Goal: Task Accomplishment & Management: Manage account settings

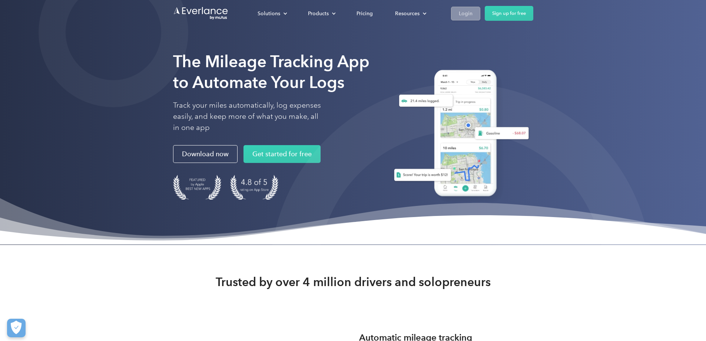
click at [473, 10] on div "Login" at bounding box center [466, 13] width 14 height 9
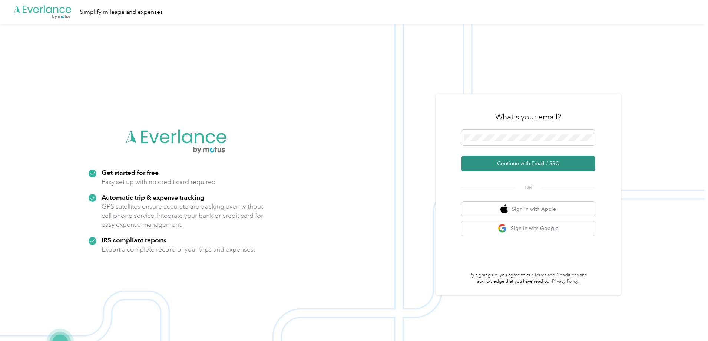
click at [534, 166] on button "Continue with Email / SSO" at bounding box center [528, 164] width 133 height 16
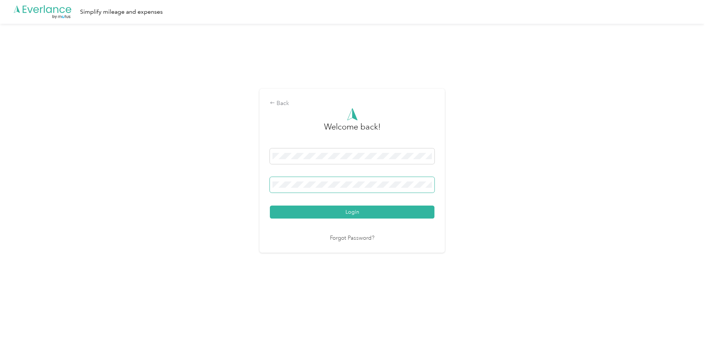
click at [323, 180] on span at bounding box center [352, 185] width 165 height 16
click at [293, 180] on span at bounding box center [352, 185] width 165 height 16
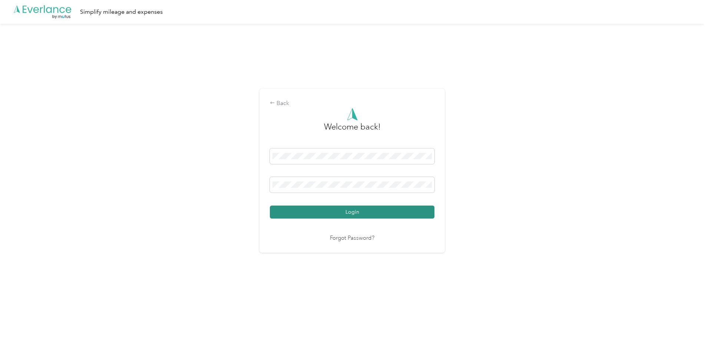
click at [354, 215] on button "Login" at bounding box center [352, 211] width 165 height 13
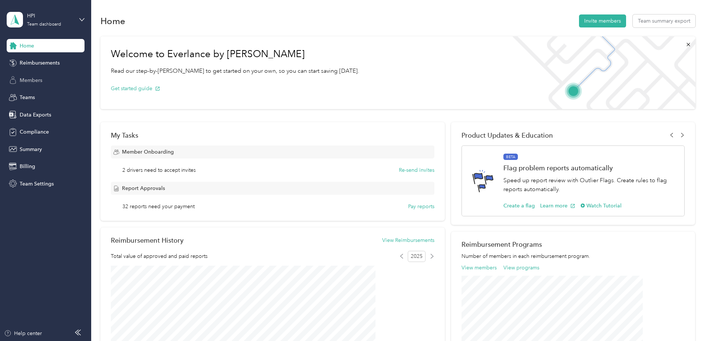
click at [36, 80] on span "Members" at bounding box center [31, 80] width 23 height 8
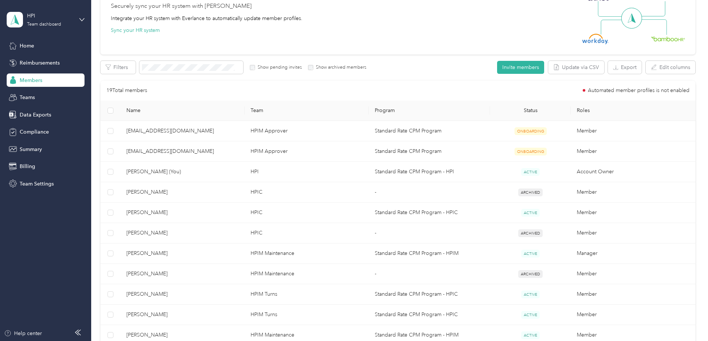
scroll to position [74, 0]
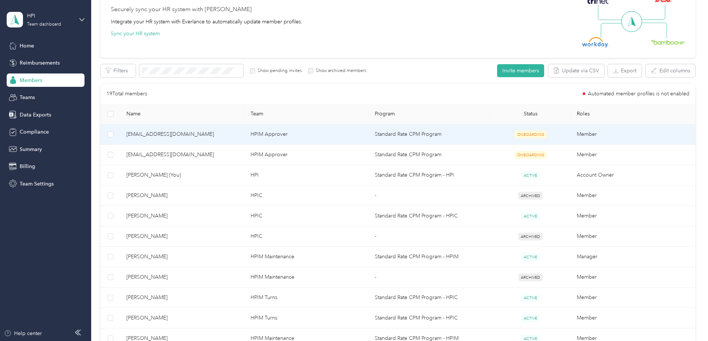
click at [206, 135] on span "[EMAIL_ADDRESS][DOMAIN_NAME]" at bounding box center [182, 134] width 112 height 8
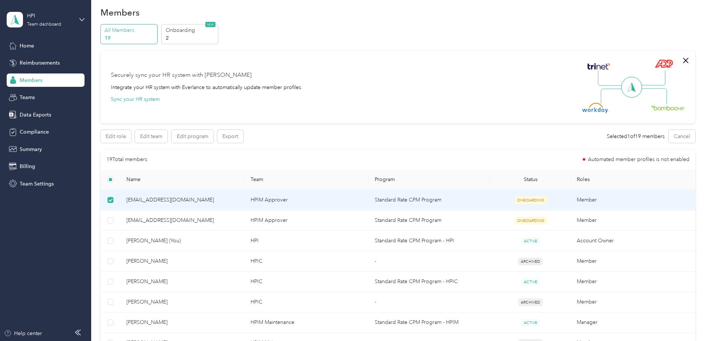
scroll to position [0, 0]
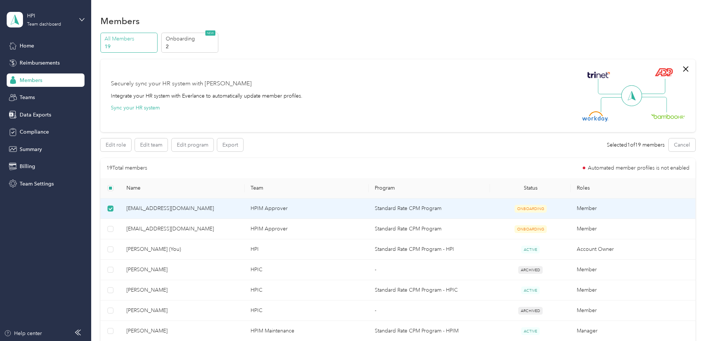
click at [201, 209] on span "[EMAIL_ADDRESS][DOMAIN_NAME]" at bounding box center [182, 208] width 112 height 8
click at [184, 209] on span "[EMAIL_ADDRESS][DOMAIN_NAME]" at bounding box center [182, 208] width 112 height 8
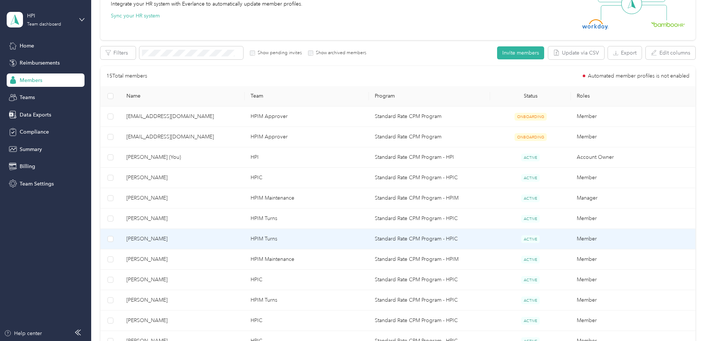
scroll to position [74, 0]
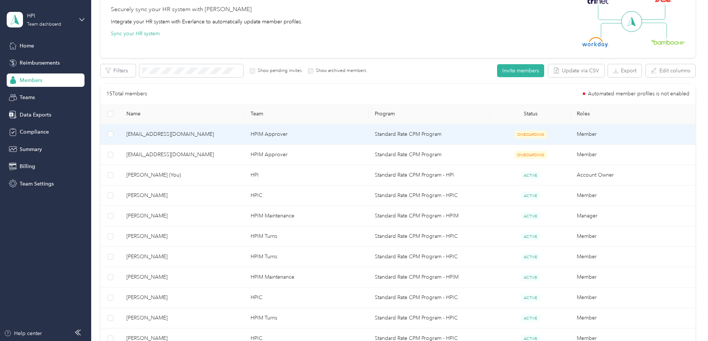
click at [196, 135] on span "[EMAIL_ADDRESS][DOMAIN_NAME]" at bounding box center [182, 134] width 112 height 8
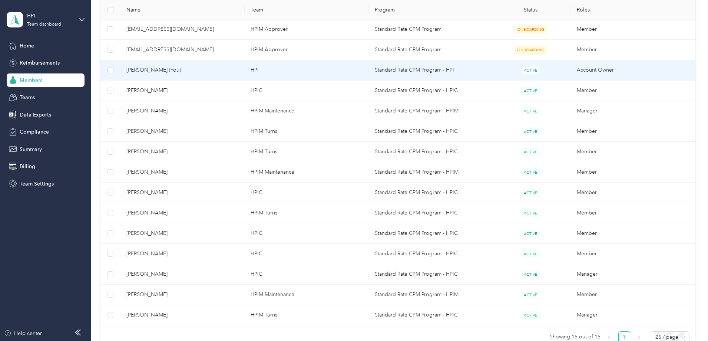
scroll to position [185, 0]
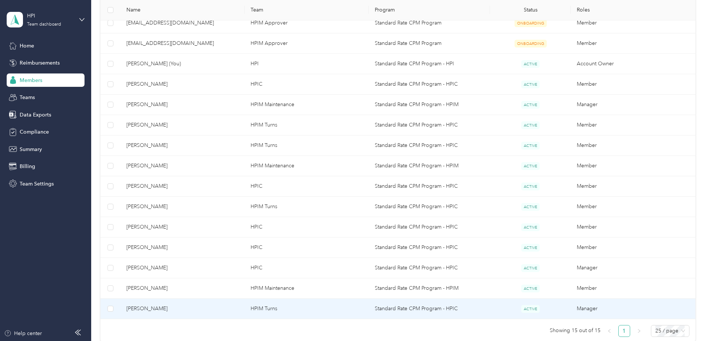
click at [200, 308] on span "[PERSON_NAME]" at bounding box center [182, 308] width 112 height 8
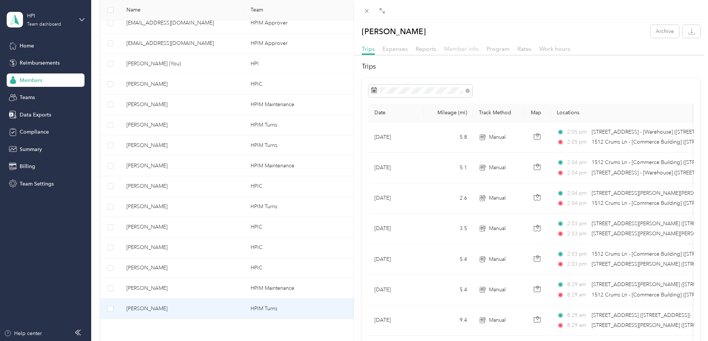
click at [460, 49] on span "Member info" at bounding box center [461, 48] width 35 height 7
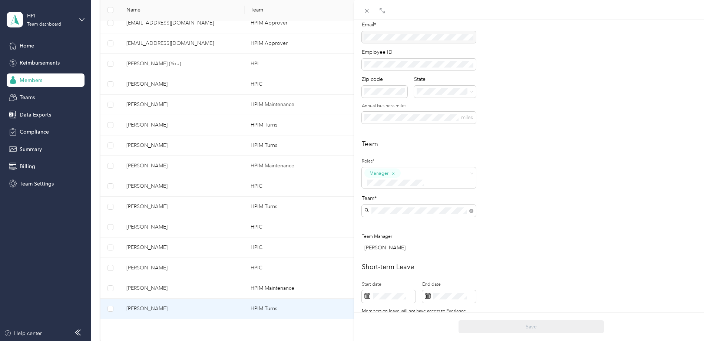
scroll to position [74, 0]
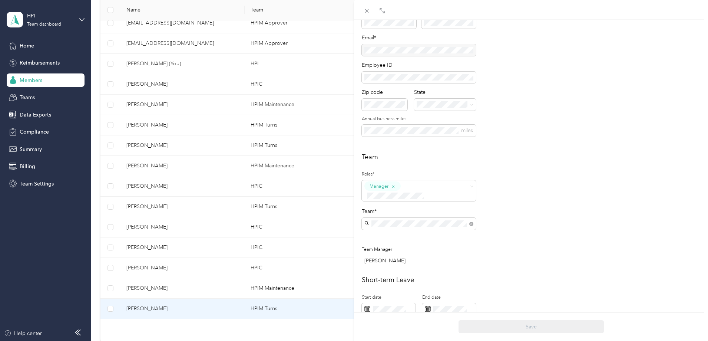
click at [178, 268] on div "[PERSON_NAME] Archive Trips Expenses Reports Member info Program Rates Work hou…" at bounding box center [354, 170] width 708 height 341
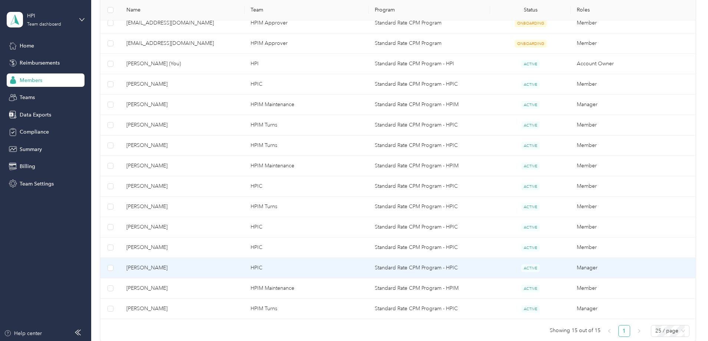
click at [191, 268] on span "[PERSON_NAME]" at bounding box center [182, 268] width 112 height 8
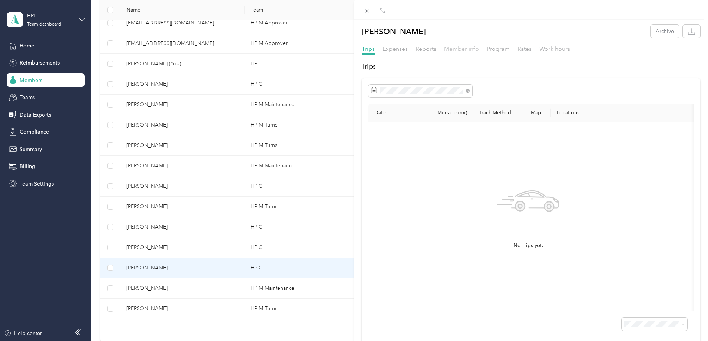
click at [463, 49] on span "Member info" at bounding box center [461, 48] width 35 height 7
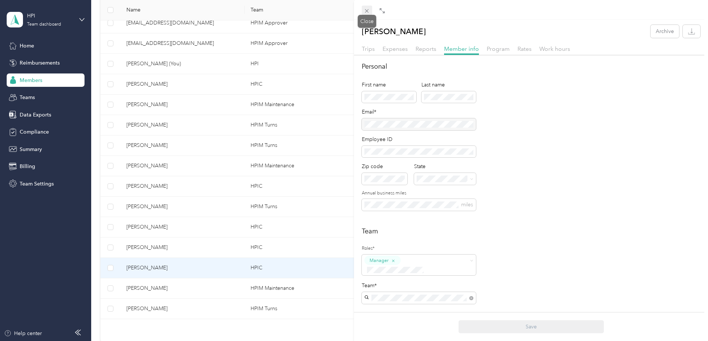
click at [367, 11] on icon at bounding box center [367, 11] width 4 height 4
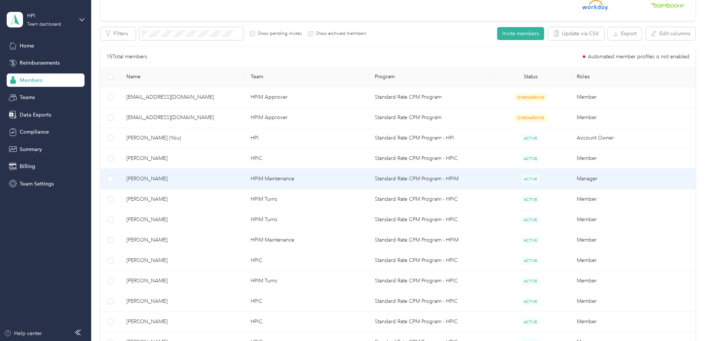
scroll to position [148, 0]
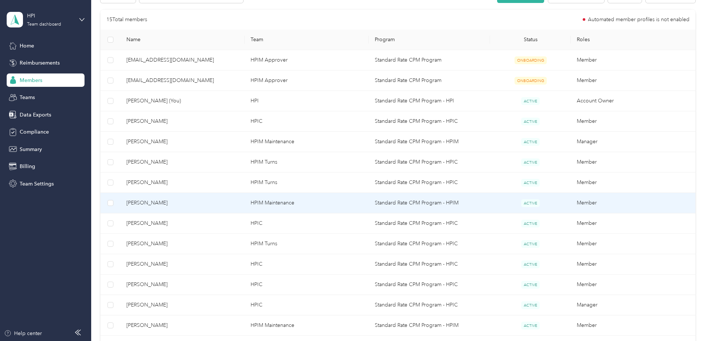
click at [194, 204] on span "[PERSON_NAME]" at bounding box center [182, 203] width 112 height 8
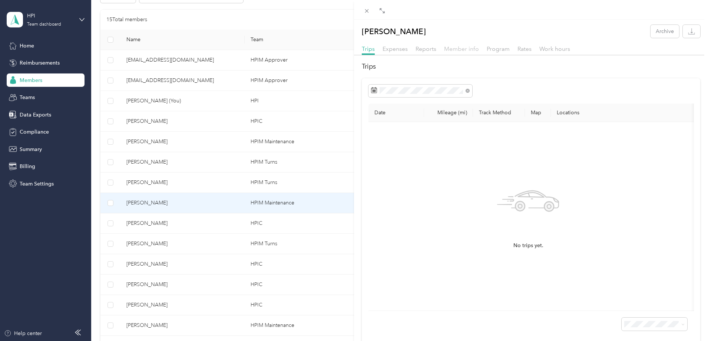
click at [467, 50] on span "Member info" at bounding box center [461, 48] width 35 height 7
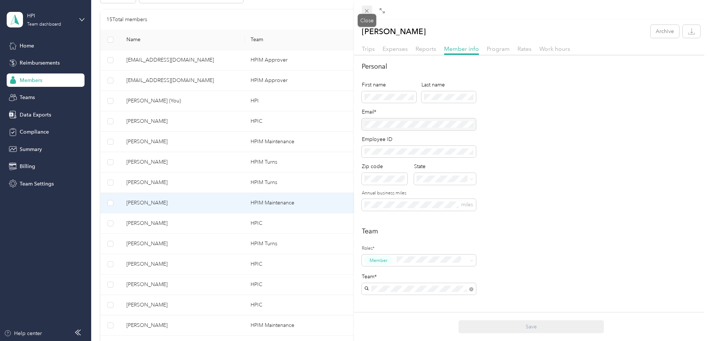
click at [366, 12] on icon at bounding box center [367, 11] width 4 height 4
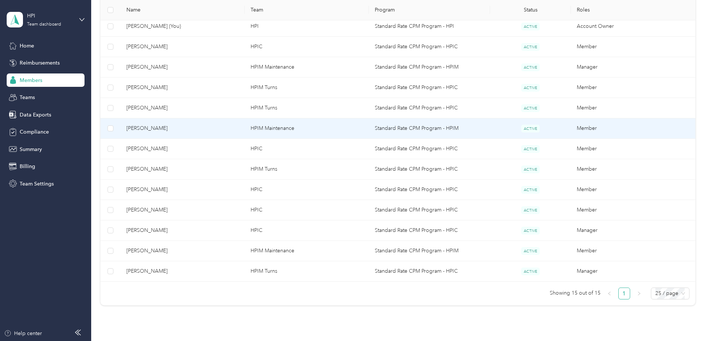
scroll to position [260, 0]
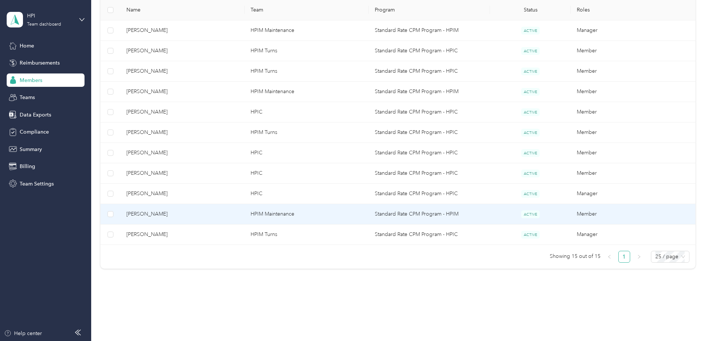
click at [204, 217] on span "[PERSON_NAME]" at bounding box center [182, 214] width 112 height 8
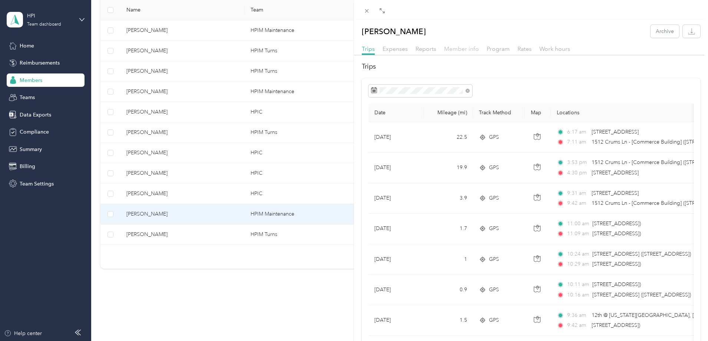
click at [466, 50] on span "Member info" at bounding box center [461, 48] width 35 height 7
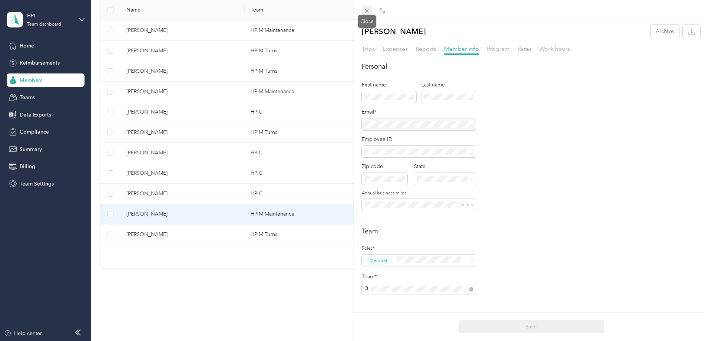
click at [363, 11] on span at bounding box center [367, 11] width 10 height 10
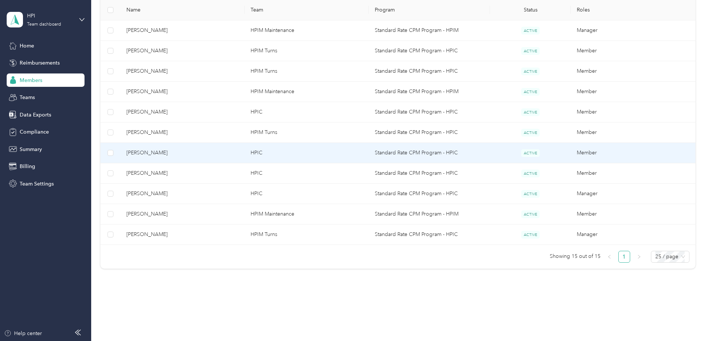
scroll to position [222, 0]
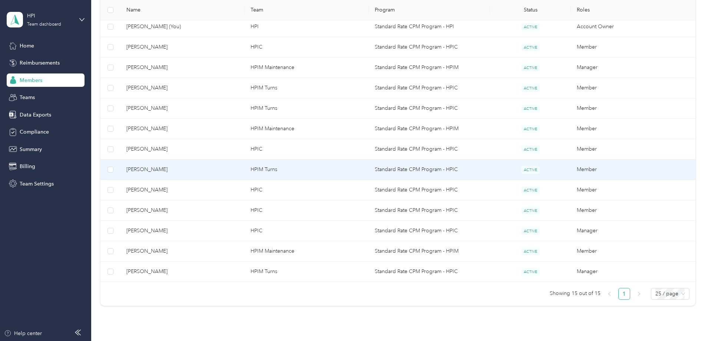
click at [222, 168] on span "[PERSON_NAME]" at bounding box center [182, 169] width 112 height 8
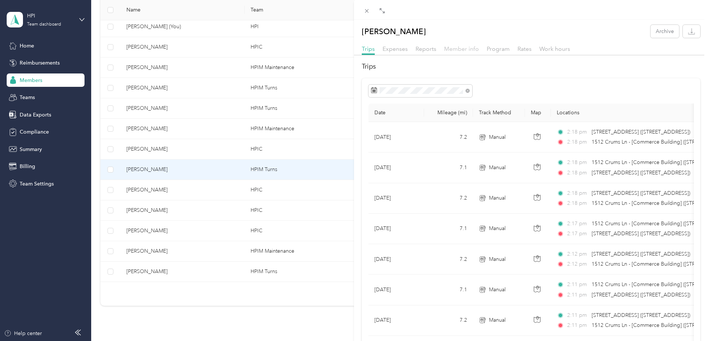
click at [456, 50] on span "Member info" at bounding box center [461, 48] width 35 height 7
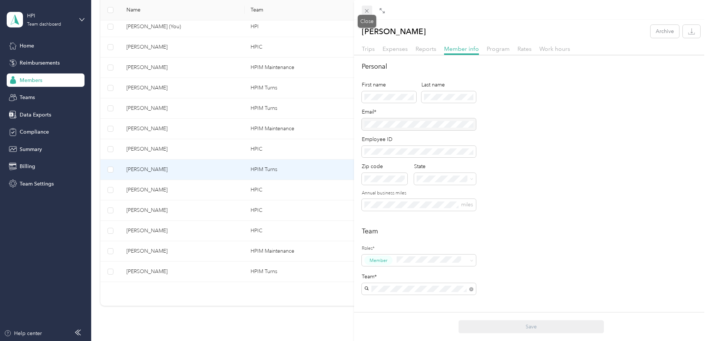
click at [364, 10] on icon at bounding box center [367, 11] width 6 height 6
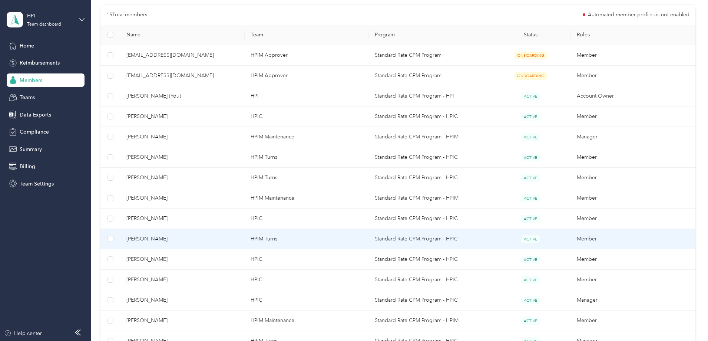
scroll to position [148, 0]
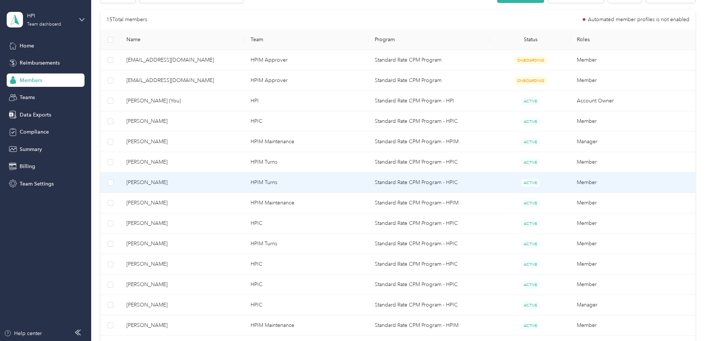
click at [239, 186] on span "[PERSON_NAME]" at bounding box center [182, 182] width 112 height 8
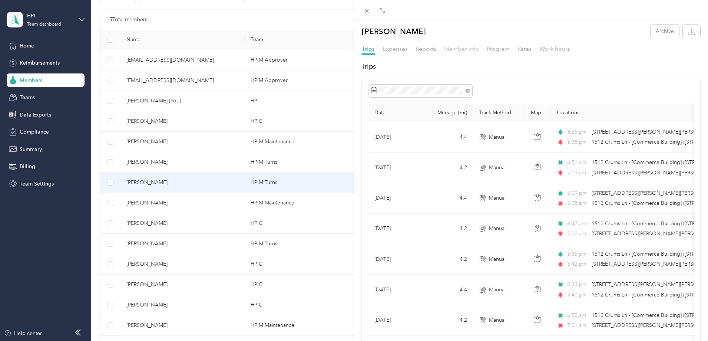
click at [461, 48] on span "Member info" at bounding box center [461, 48] width 35 height 7
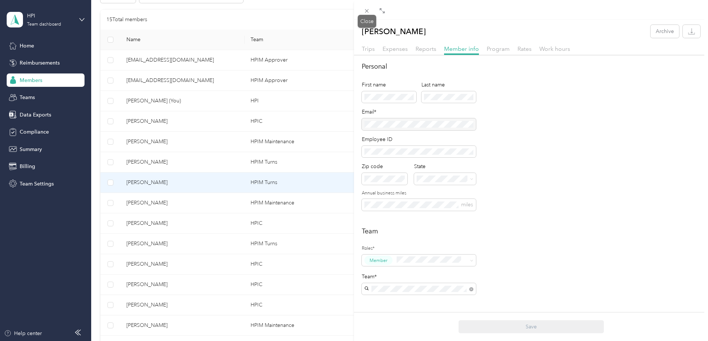
click at [367, 14] on span at bounding box center [367, 11] width 10 height 10
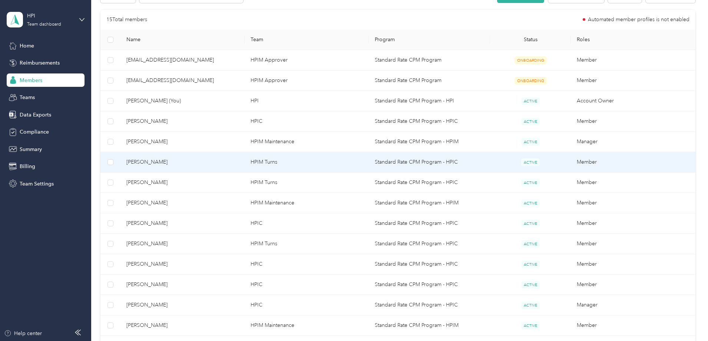
click at [221, 163] on span "[PERSON_NAME]" at bounding box center [182, 162] width 112 height 8
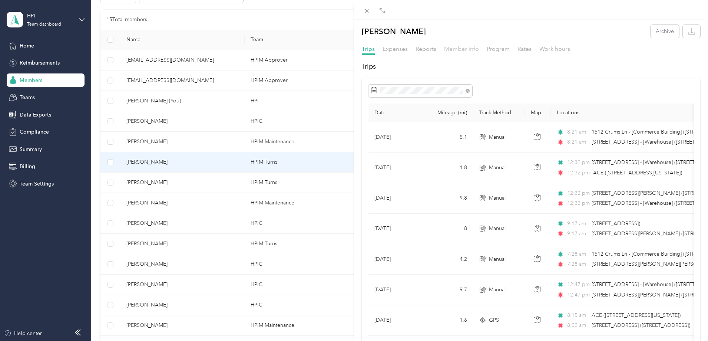
click at [461, 47] on span "Member info" at bounding box center [461, 48] width 35 height 7
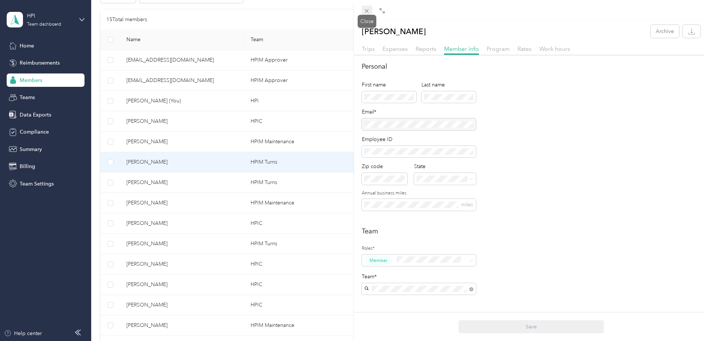
click at [369, 13] on icon at bounding box center [367, 11] width 4 height 4
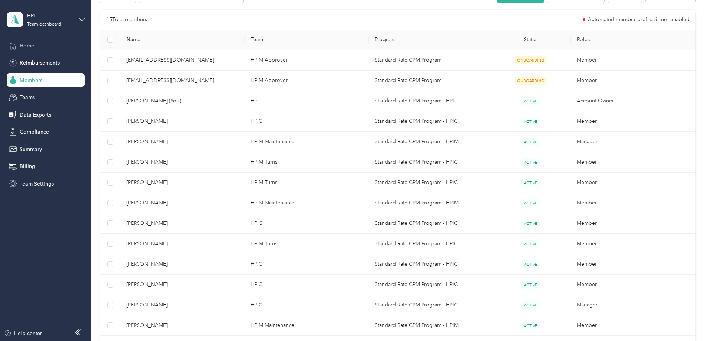
click at [30, 46] on span "Home" at bounding box center [27, 46] width 14 height 8
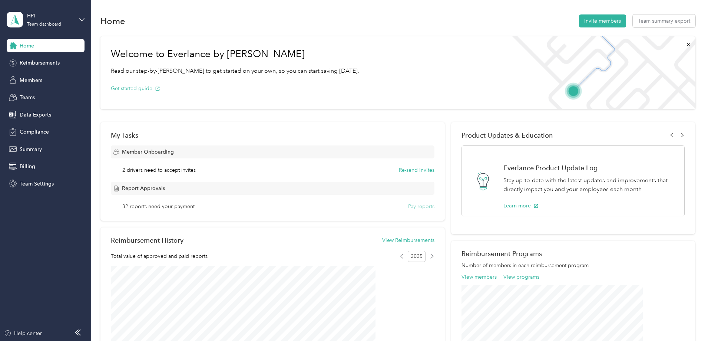
click at [409, 207] on button "Pay reports" at bounding box center [421, 206] width 26 height 8
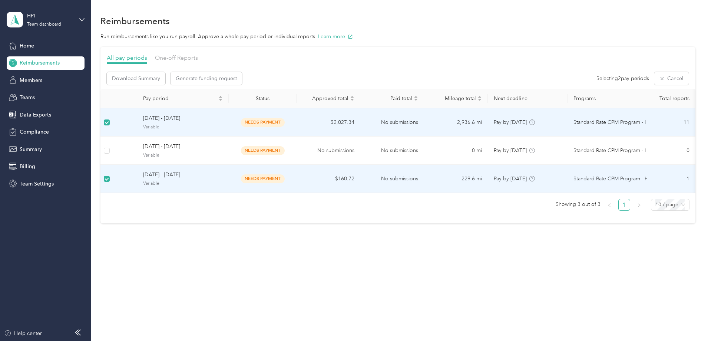
click at [229, 119] on td "July 1 - 31, 2025 Variable" at bounding box center [183, 122] width 92 height 28
click at [220, 120] on span "July 1 - 31, 2025" at bounding box center [183, 118] width 80 height 8
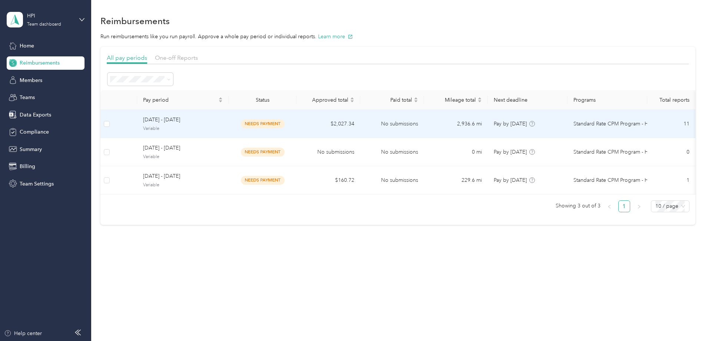
click at [201, 120] on span "July 1 - 31, 2025" at bounding box center [183, 120] width 80 height 8
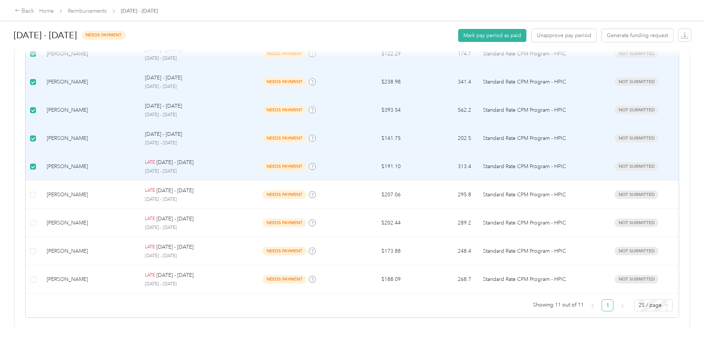
scroll to position [288, 0]
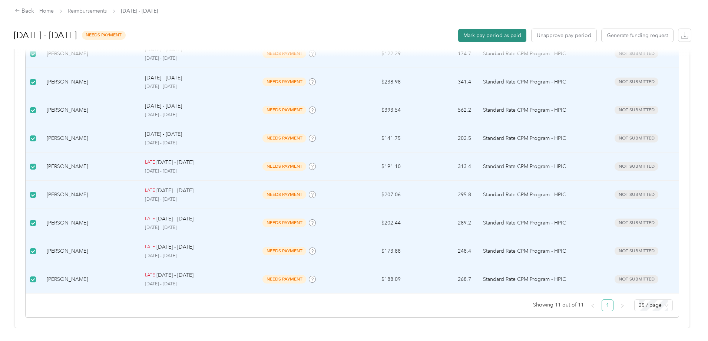
click at [458, 39] on button "Mark pay period as paid" at bounding box center [492, 35] width 68 height 13
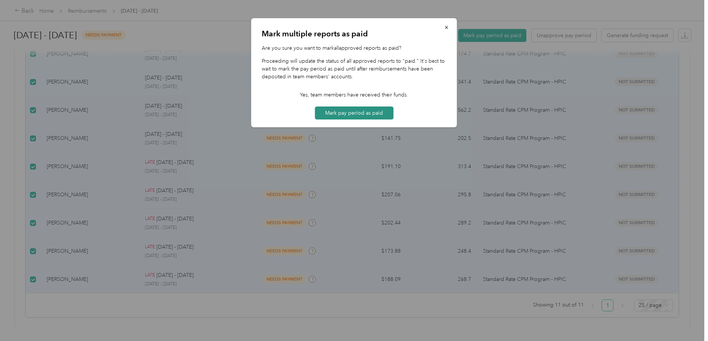
click at [342, 115] on button "Mark pay period as paid" at bounding box center [354, 112] width 79 height 13
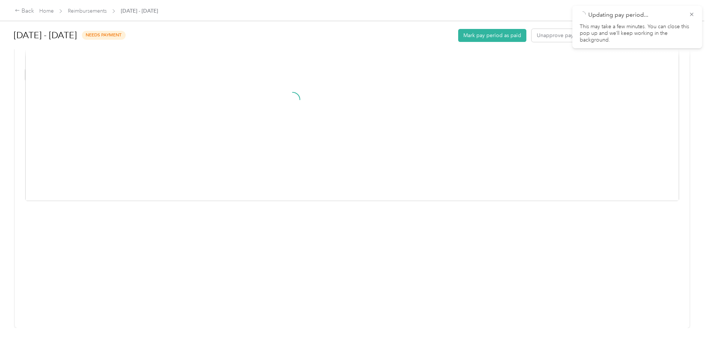
scroll to position [143, 0]
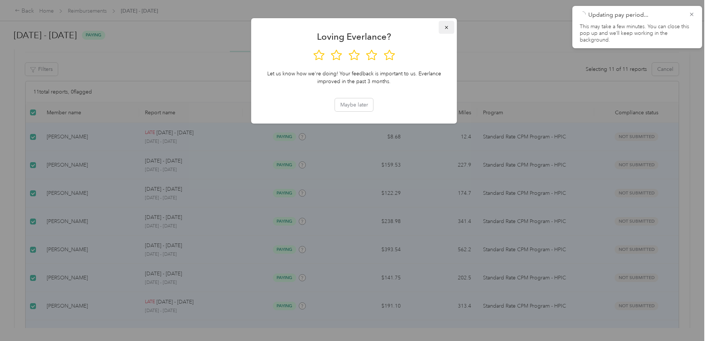
click at [446, 27] on icon "button" at bounding box center [446, 27] width 3 height 3
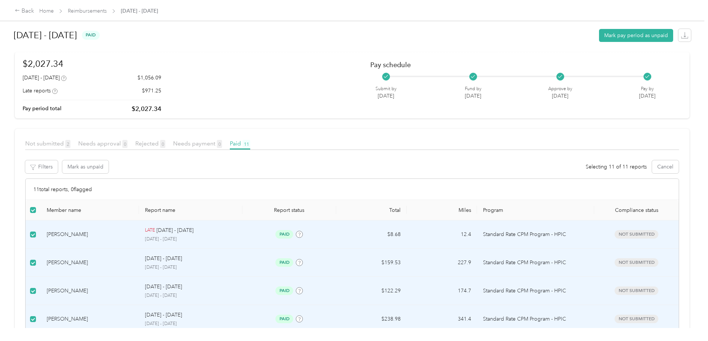
scroll to position [0, 0]
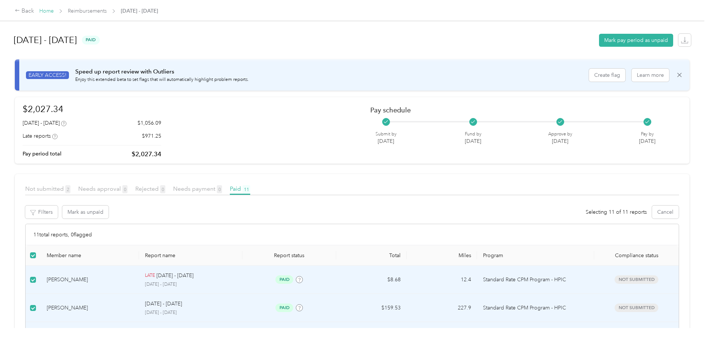
click at [54, 10] on link "Home" at bounding box center [46, 11] width 14 height 6
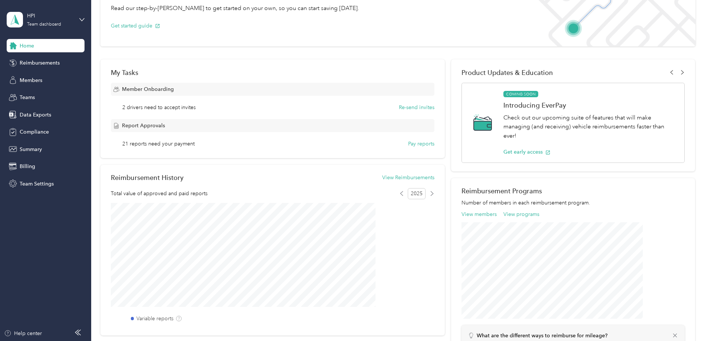
scroll to position [26, 0]
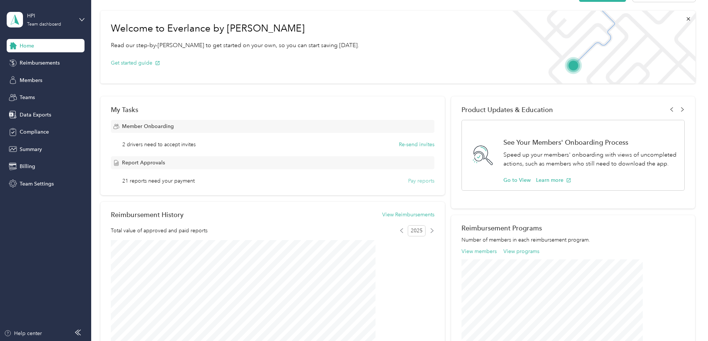
click at [408, 181] on button "Pay reports" at bounding box center [421, 181] width 26 height 8
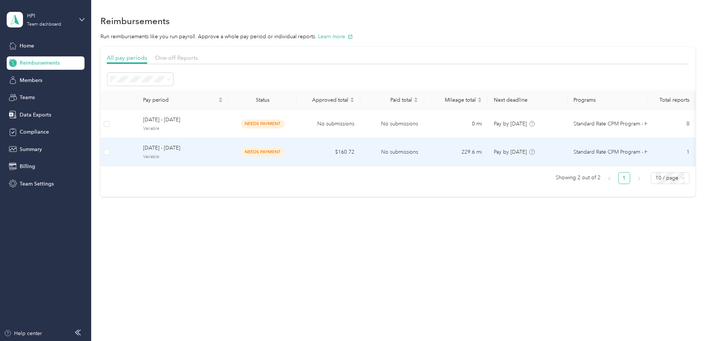
click at [198, 147] on span "May 1 - 31, 2025" at bounding box center [183, 148] width 80 height 8
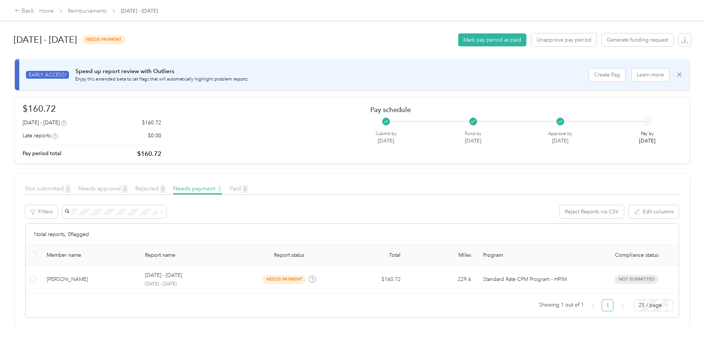
scroll to position [6, 0]
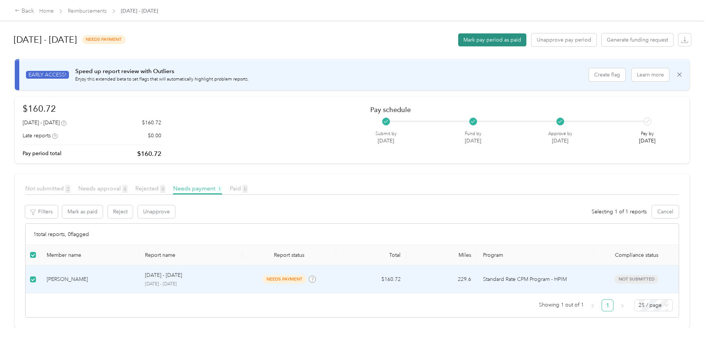
click at [458, 39] on button "Mark pay period as paid" at bounding box center [492, 39] width 68 height 13
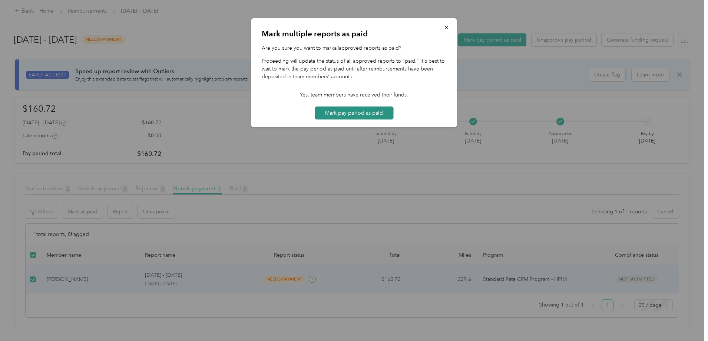
click at [335, 113] on button "Mark pay period as paid" at bounding box center [354, 112] width 79 height 13
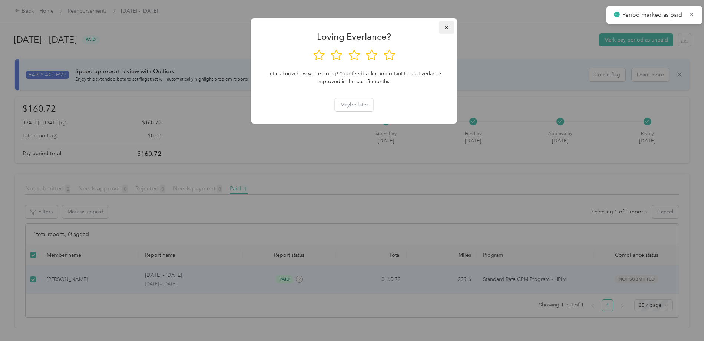
click at [446, 28] on icon "button" at bounding box center [446, 27] width 3 height 3
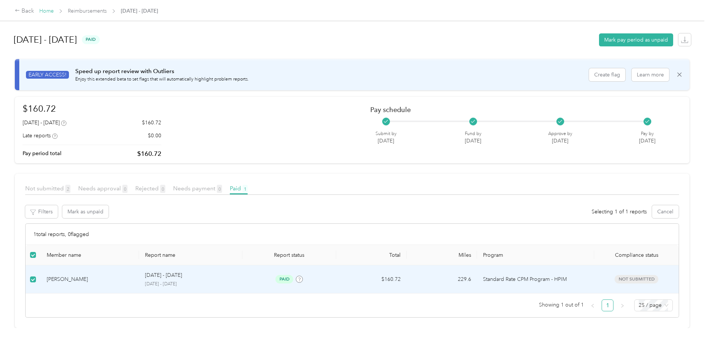
click at [54, 12] on link "Home" at bounding box center [46, 11] width 14 height 6
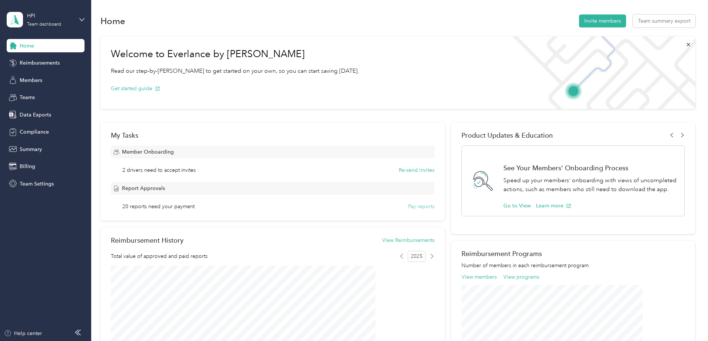
click at [409, 206] on button "Pay reports" at bounding box center [421, 206] width 26 height 8
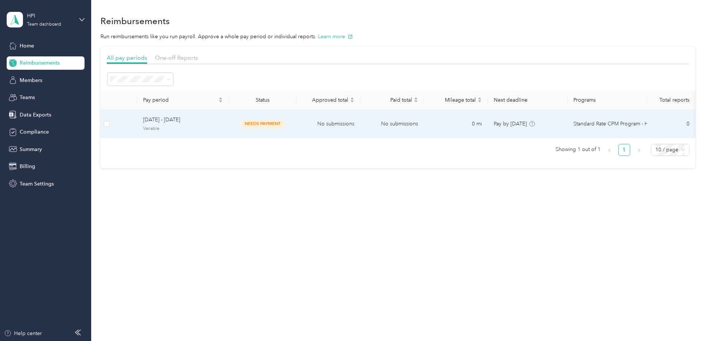
click at [223, 123] on span "May 1 - 31, 2025" at bounding box center [183, 120] width 80 height 8
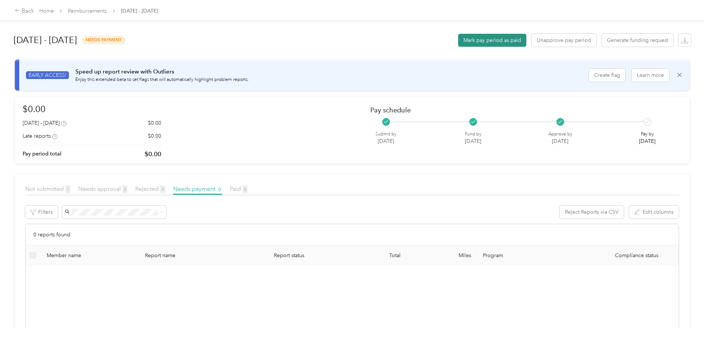
click at [458, 40] on button "Mark pay period as paid" at bounding box center [492, 40] width 68 height 13
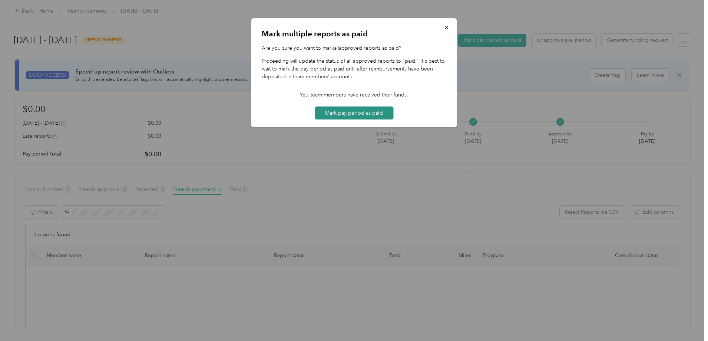
click at [347, 115] on button "Mark pay period as paid" at bounding box center [354, 112] width 79 height 13
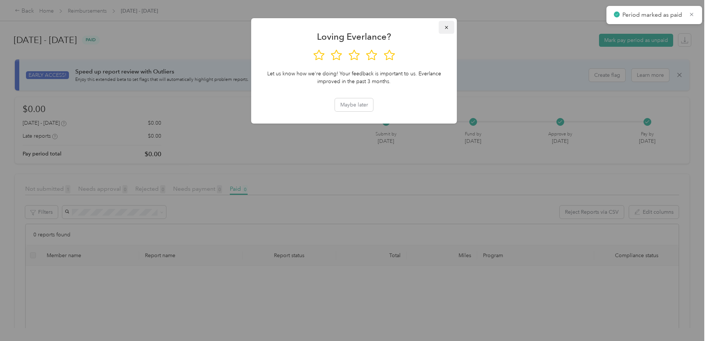
click at [447, 26] on icon "button" at bounding box center [446, 27] width 5 height 5
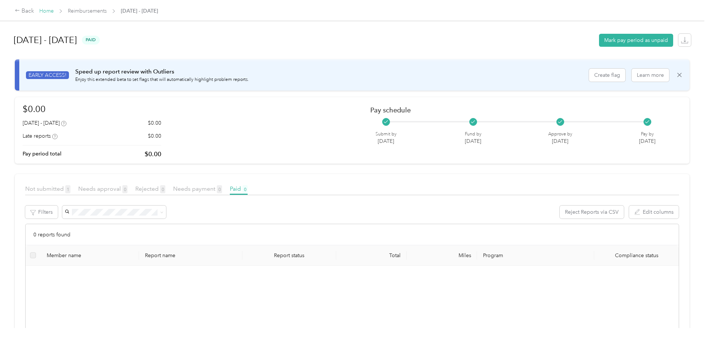
click at [54, 11] on link "Home" at bounding box center [46, 11] width 14 height 6
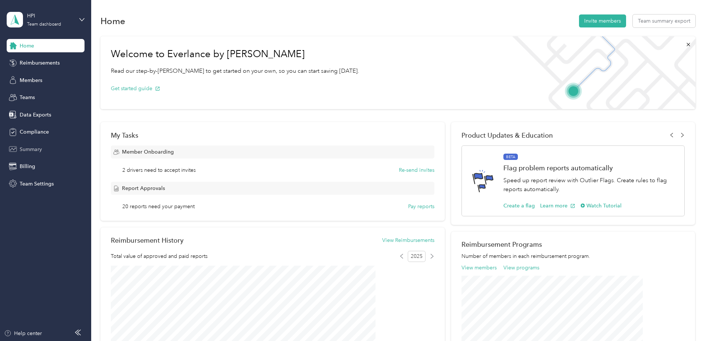
click at [32, 151] on span "Summary" at bounding box center [31, 149] width 22 height 8
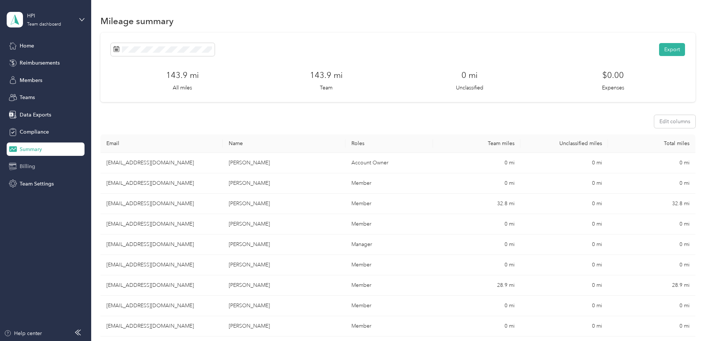
click at [27, 166] on span "Billing" at bounding box center [28, 166] width 16 height 8
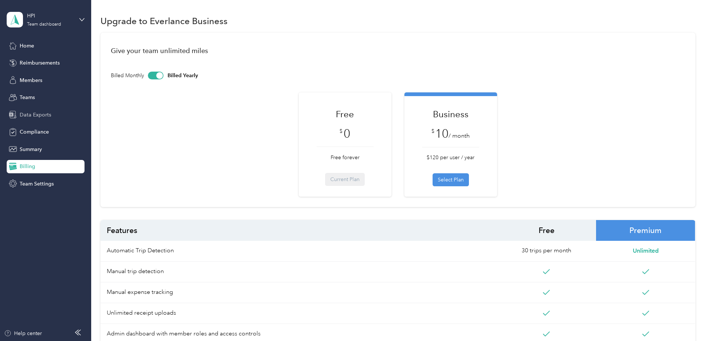
click at [29, 115] on span "Data Exports" at bounding box center [36, 115] width 32 height 8
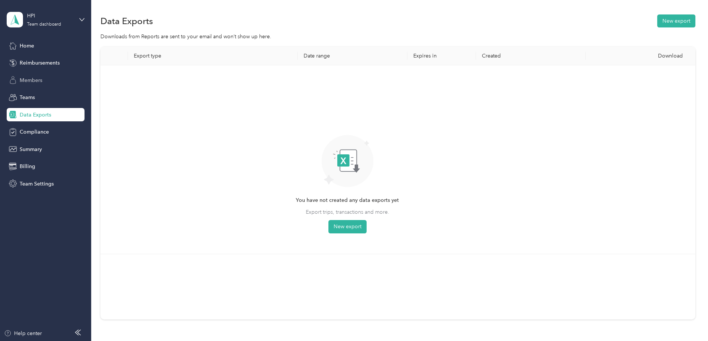
click at [18, 81] on div "Members" at bounding box center [46, 79] width 78 height 13
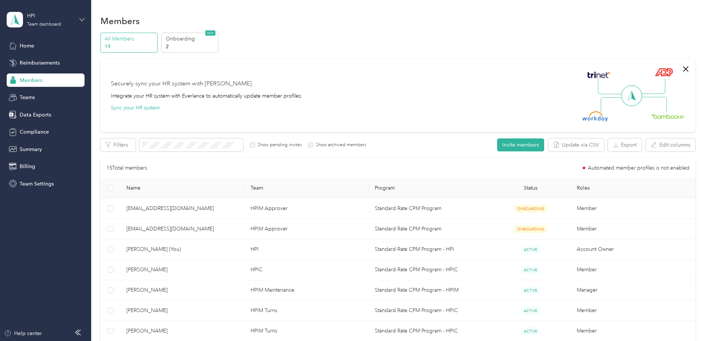
click at [80, 20] on icon at bounding box center [81, 19] width 5 height 5
click at [46, 75] on div "Personal dashboard" at bounding box center [36, 78] width 47 height 8
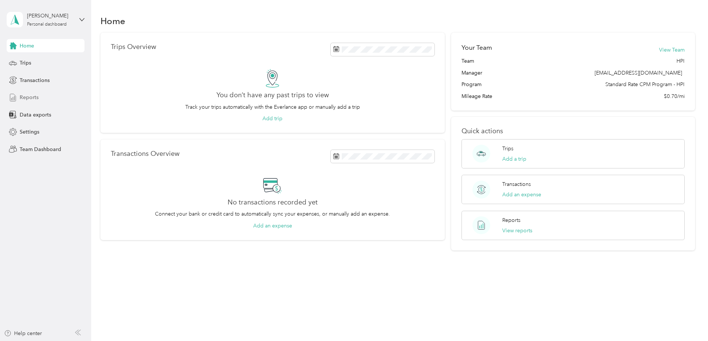
click at [24, 96] on span "Reports" at bounding box center [29, 97] width 19 height 8
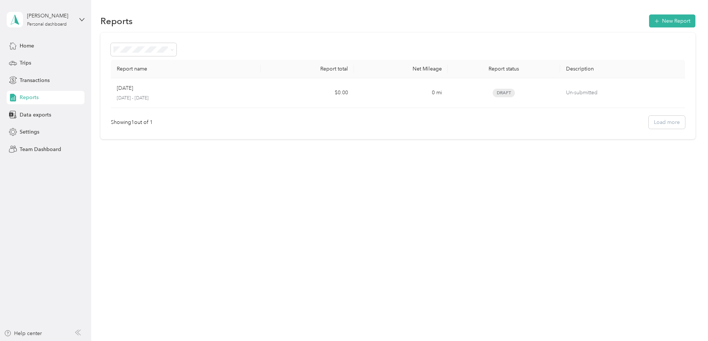
click at [75, 19] on div "James Lauder Personal dashboard" at bounding box center [46, 20] width 78 height 26
click at [49, 64] on div "Team dashboard" at bounding box center [85, 60] width 146 height 13
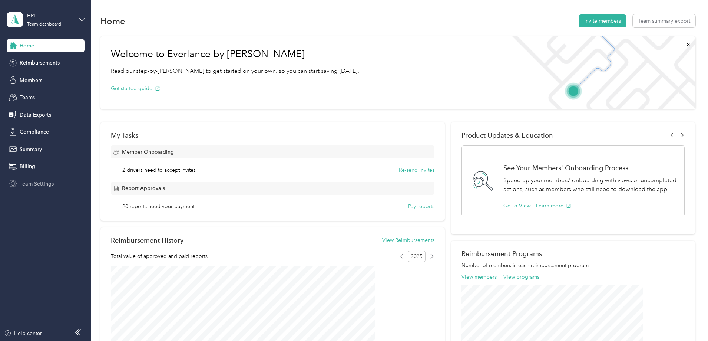
click at [34, 182] on span "Team Settings" at bounding box center [37, 184] width 34 height 8
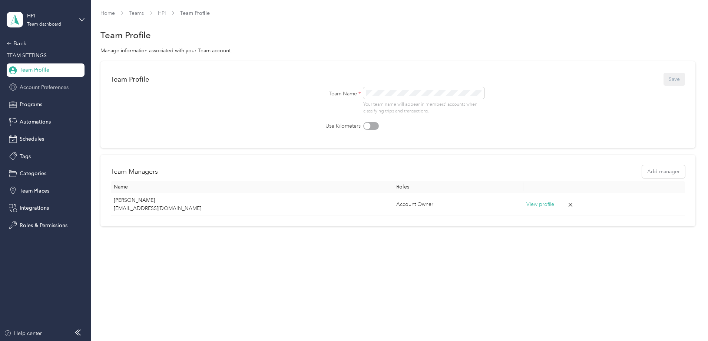
click at [53, 87] on span "Account Preferences" at bounding box center [44, 87] width 49 height 8
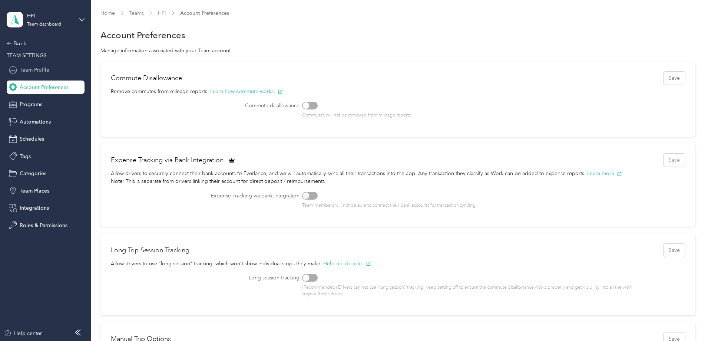
click at [26, 72] on span "Team Profile" at bounding box center [35, 70] width 30 height 8
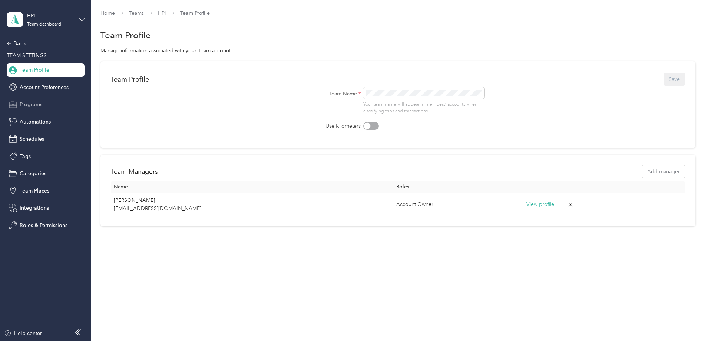
click at [36, 109] on div "Programs" at bounding box center [46, 104] width 78 height 13
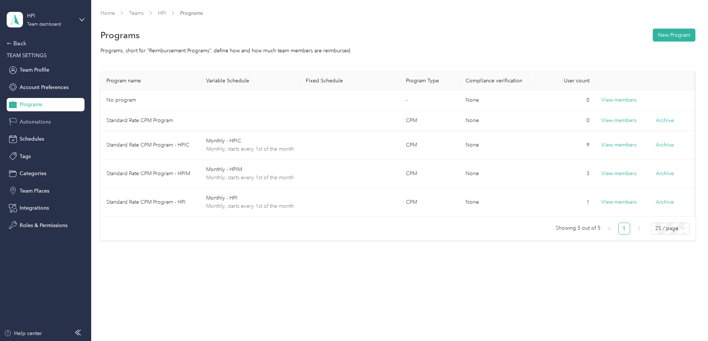
click at [37, 123] on span "Automations" at bounding box center [35, 122] width 31 height 8
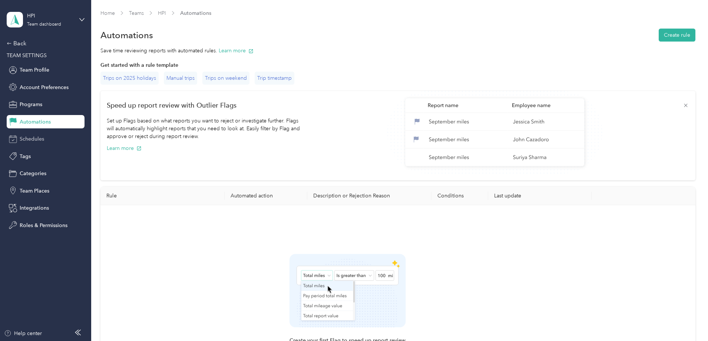
click at [39, 139] on span "Schedules" at bounding box center [32, 139] width 24 height 8
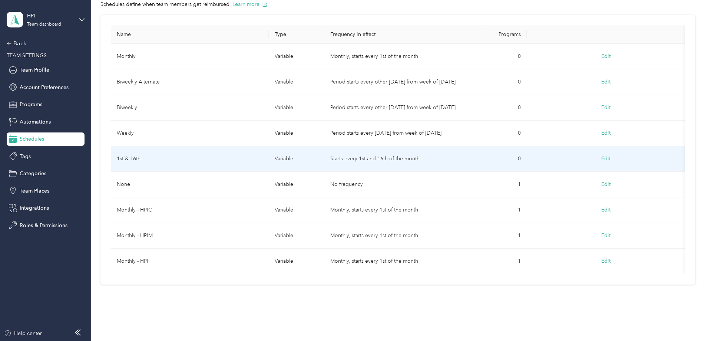
scroll to position [72, 0]
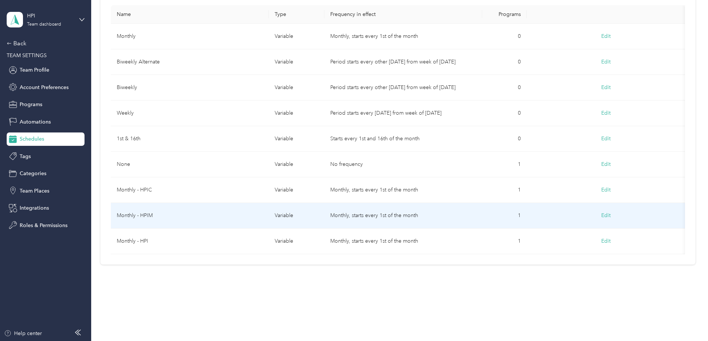
click at [596, 209] on button "Edit" at bounding box center [606, 215] width 20 height 13
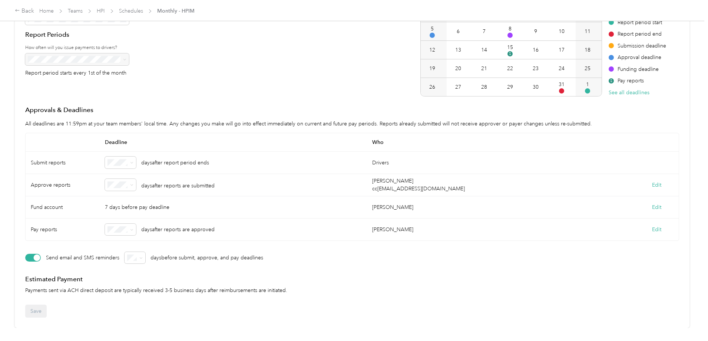
scroll to position [122, 0]
click at [652, 181] on button "Edit" at bounding box center [656, 185] width 9 height 8
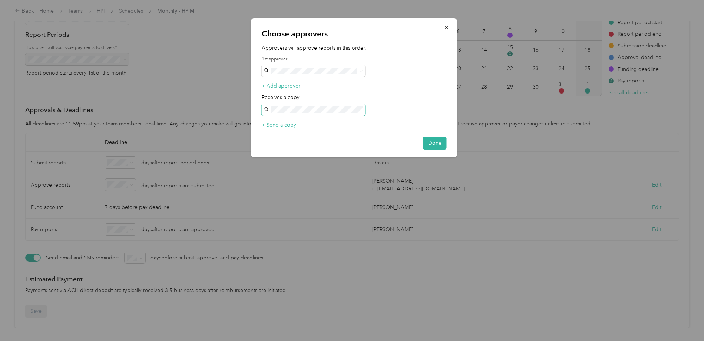
click at [264, 110] on span at bounding box center [314, 110] width 104 height 12
click at [436, 141] on button "Done" at bounding box center [435, 142] width 24 height 13
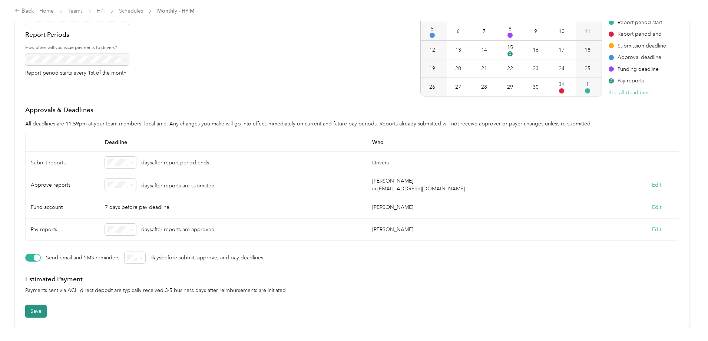
click at [47, 307] on button "Save" at bounding box center [36, 310] width 22 height 13
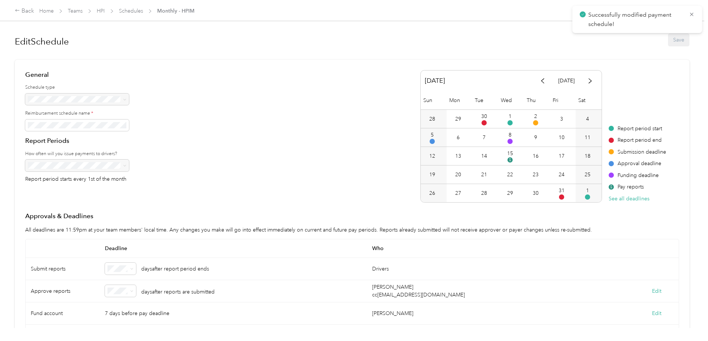
scroll to position [0, 0]
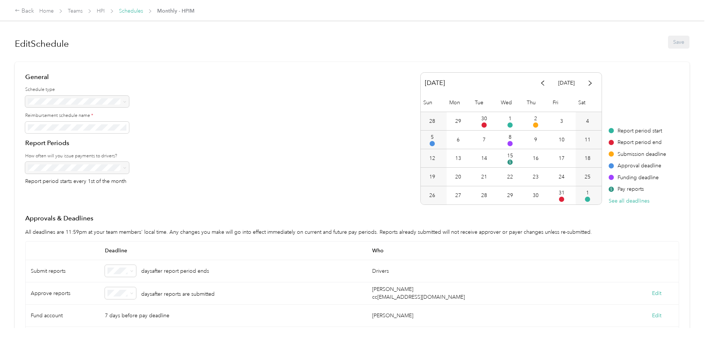
click at [143, 11] on link "Schedules" at bounding box center [131, 11] width 24 height 6
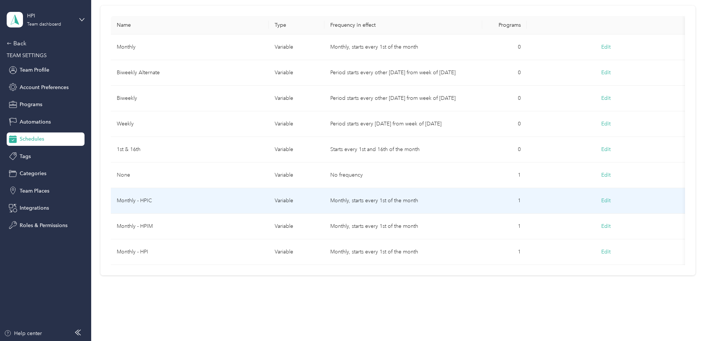
scroll to position [72, 0]
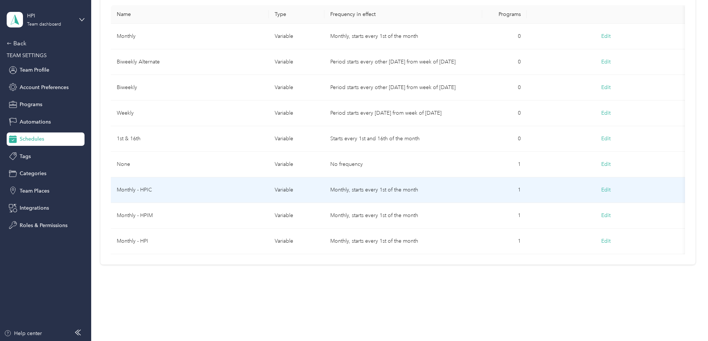
click at [596, 183] on button "Edit" at bounding box center [606, 189] width 20 height 13
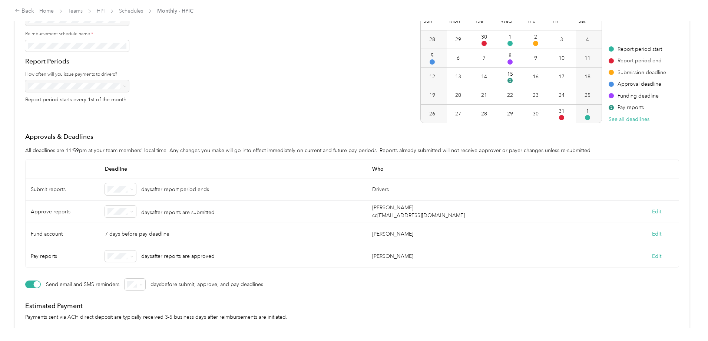
scroll to position [122, 0]
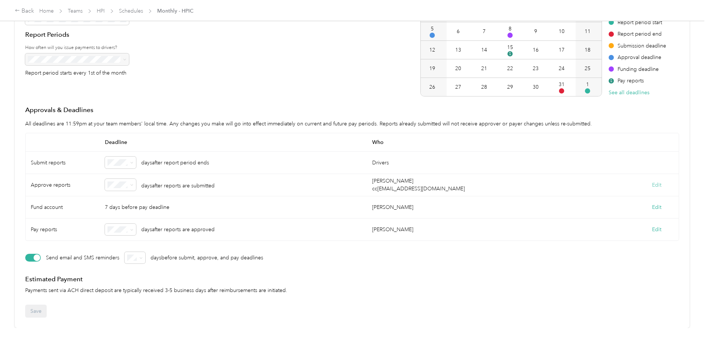
click at [652, 181] on button "Edit" at bounding box center [656, 185] width 9 height 8
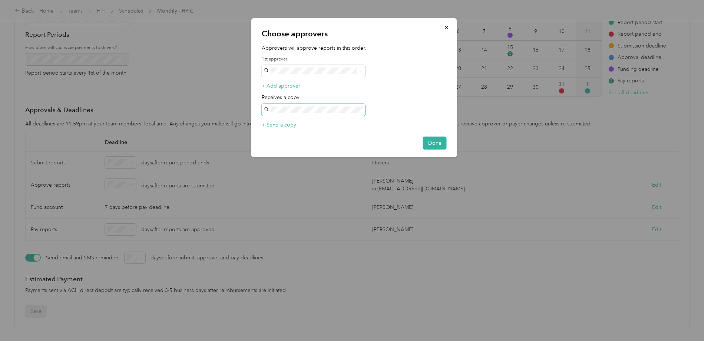
click at [263, 110] on span at bounding box center [314, 110] width 104 height 12
click at [252, 109] on div "Choose approvers Approvers will approve reports in this order. 1st approver + A…" at bounding box center [354, 87] width 206 height 139
click at [443, 145] on button "Done" at bounding box center [435, 142] width 24 height 13
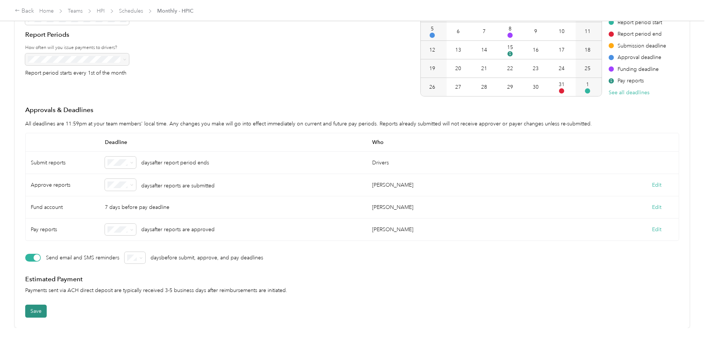
click at [47, 306] on button "Save" at bounding box center [36, 310] width 22 height 13
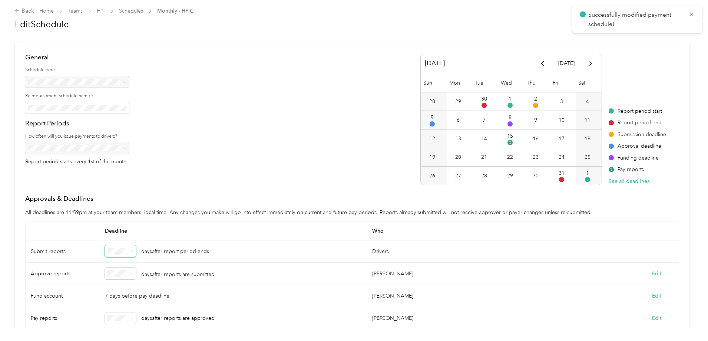
scroll to position [0, 0]
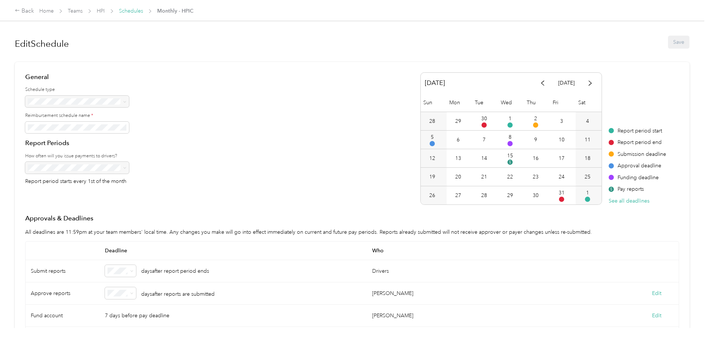
click at [143, 11] on link "Schedules" at bounding box center [131, 11] width 24 height 6
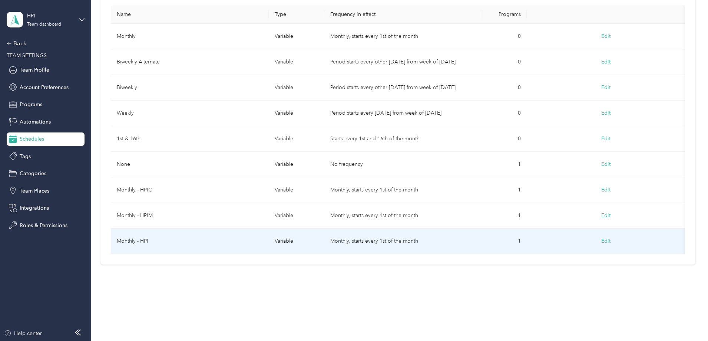
scroll to position [72, 0]
click at [596, 235] on button "Edit" at bounding box center [606, 240] width 20 height 13
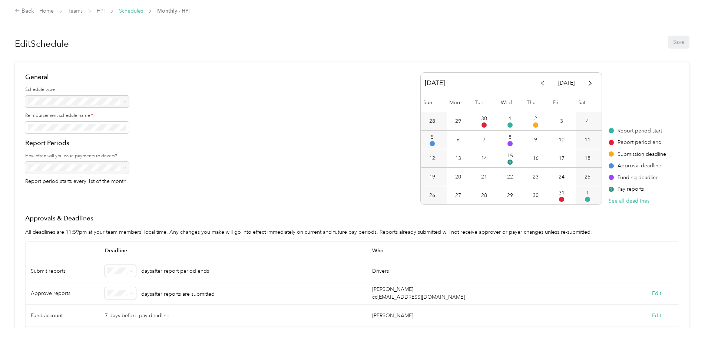
click at [143, 12] on link "Schedules" at bounding box center [131, 11] width 24 height 6
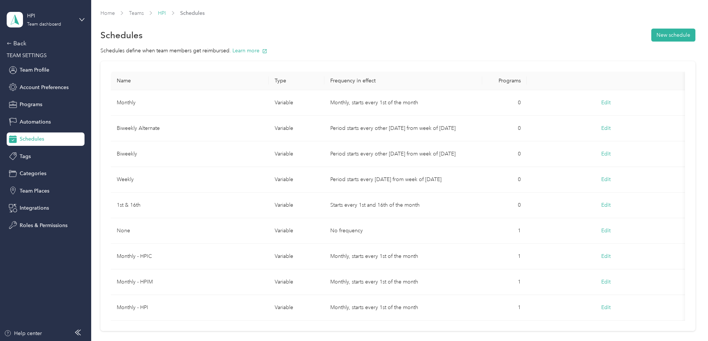
click at [166, 14] on link "HPI" at bounding box center [162, 13] width 8 height 6
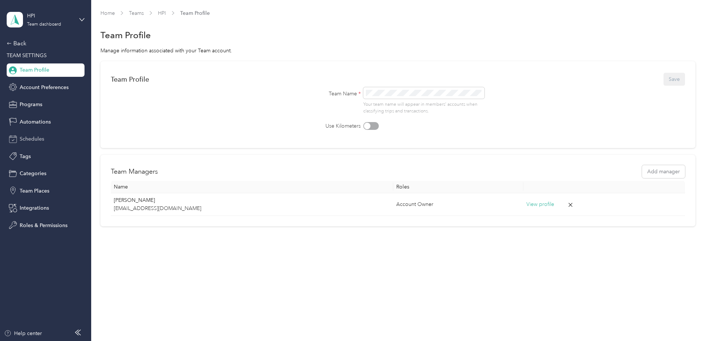
click at [32, 141] on span "Schedules" at bounding box center [32, 139] width 24 height 8
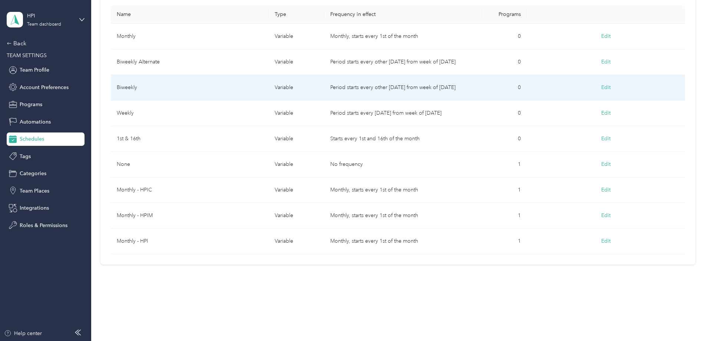
scroll to position [72, 0]
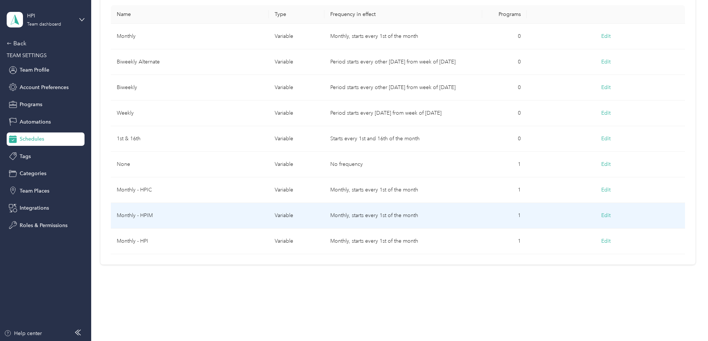
click at [596, 210] on button "Edit" at bounding box center [606, 215] width 20 height 13
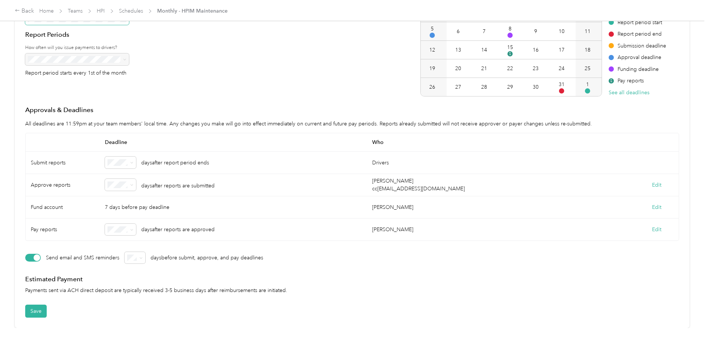
scroll to position [122, 0]
click at [47, 304] on button "Save" at bounding box center [36, 310] width 22 height 13
click at [251, 73] on div "General Schedule type Reimbursement schedule name * Report Periods How often wi…" at bounding box center [352, 30] width 654 height 132
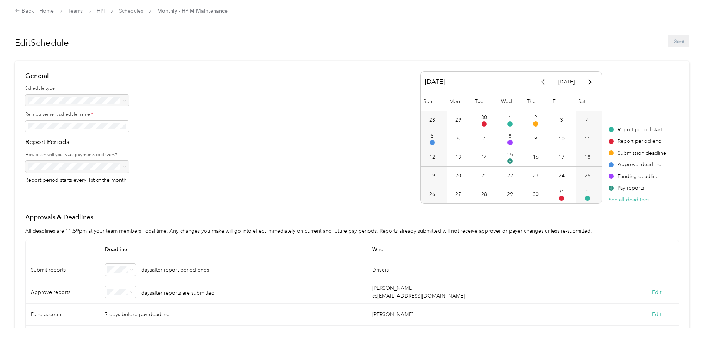
scroll to position [0, 0]
click at [143, 12] on link "Schedules" at bounding box center [131, 11] width 24 height 6
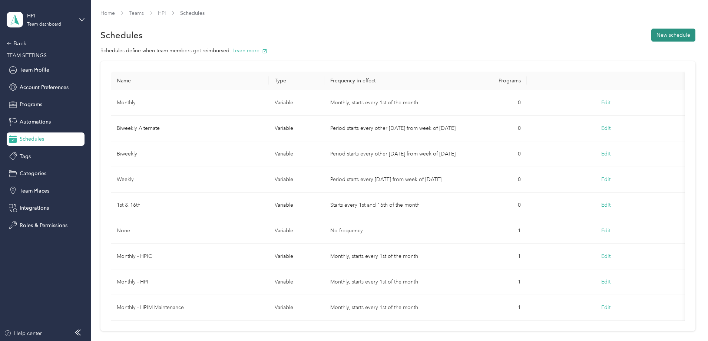
click at [651, 33] on button "New schedule" at bounding box center [673, 35] width 44 height 13
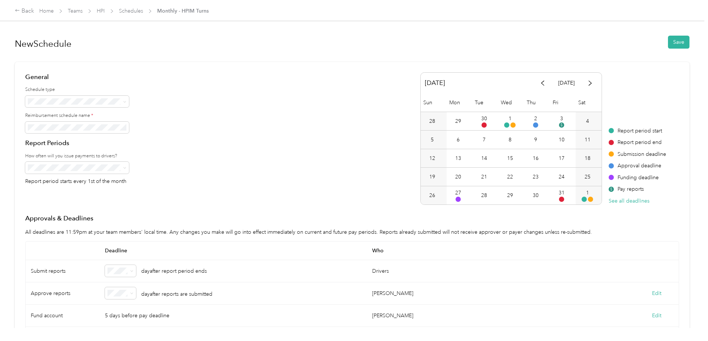
click at [304, 185] on div "General Schedule type Reimbursement schedule name * Report Periods How often wi…" at bounding box center [352, 138] width 654 height 132
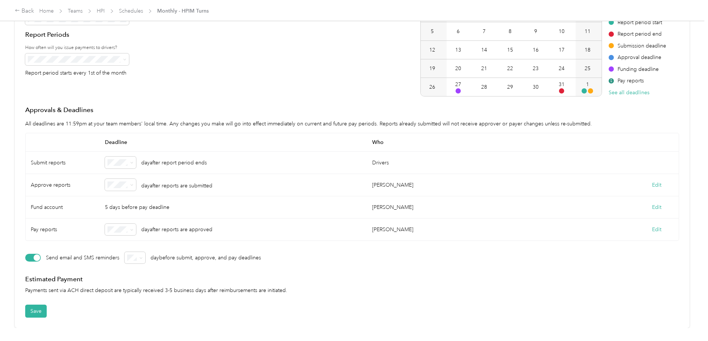
scroll to position [122, 0]
click at [133, 161] on icon at bounding box center [131, 162] width 3 height 3
click at [175, 198] on div "2" at bounding box center [179, 196] width 21 height 8
click at [133, 183] on icon at bounding box center [131, 184] width 3 height 3
click at [177, 230] on div "3" at bounding box center [179, 231] width 21 height 8
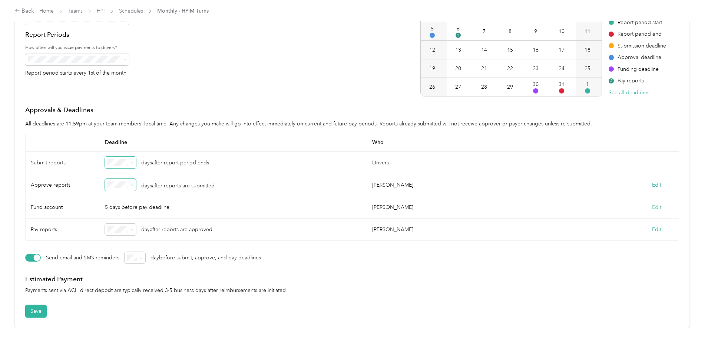
click at [652, 203] on button "Edit" at bounding box center [656, 207] width 9 height 8
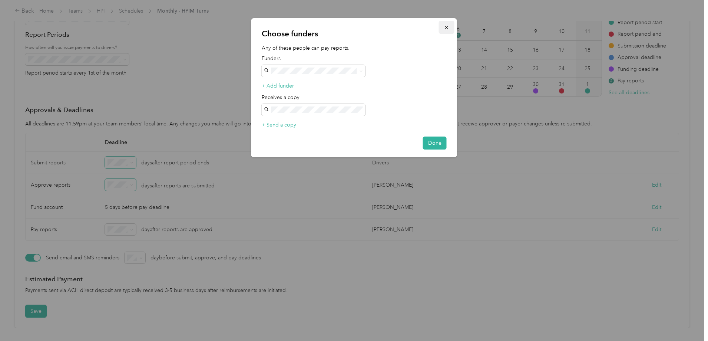
click at [446, 29] on icon "button" at bounding box center [446, 27] width 5 height 5
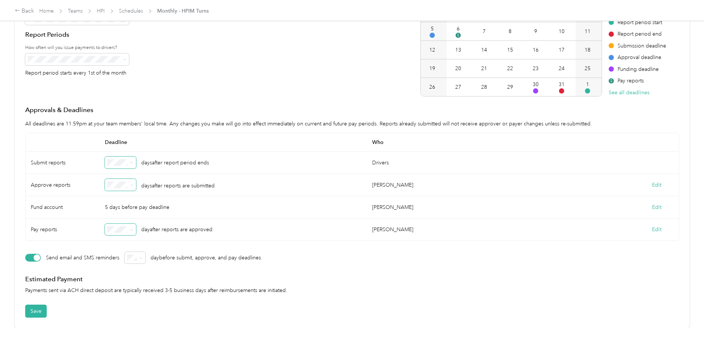
click at [133, 226] on span at bounding box center [131, 229] width 3 height 6
click at [652, 225] on button "Edit" at bounding box center [656, 229] width 9 height 8
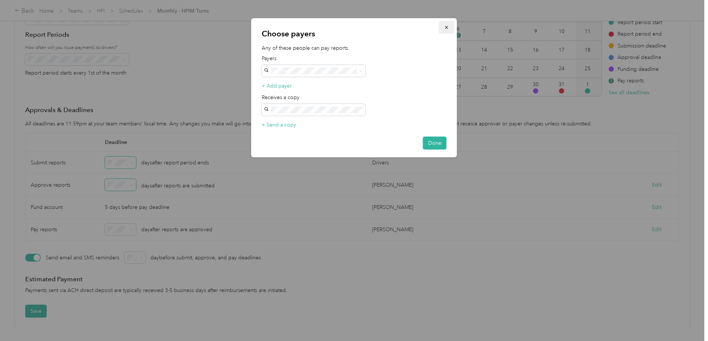
click at [446, 26] on icon "button" at bounding box center [446, 27] width 5 height 5
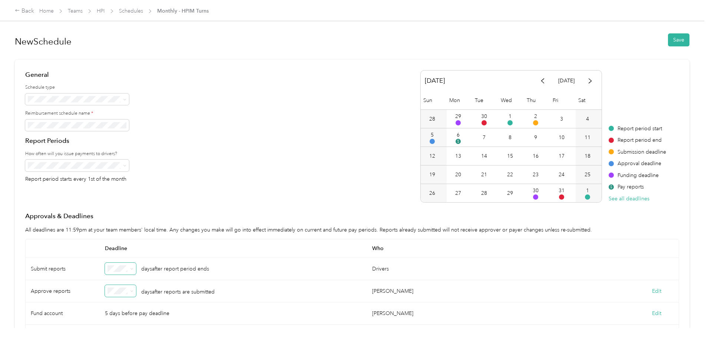
scroll to position [0, 0]
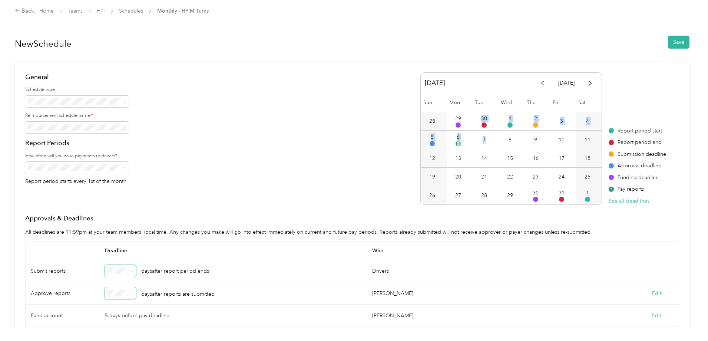
drag, startPoint x: 398, startPoint y: 124, endPoint x: 424, endPoint y: 138, distance: 29.4
click at [424, 138] on div "Sun Mon Tue Wed Thu Fri Sat 28 29 30 1 2 3 4 5 6 $ 7 8 9 10 11 12 13 14 15 16 1…" at bounding box center [511, 148] width 181 height 111
click at [456, 126] on span at bounding box center [458, 124] width 5 height 5
click at [498, 143] on div "8" at bounding box center [511, 140] width 26 height 18
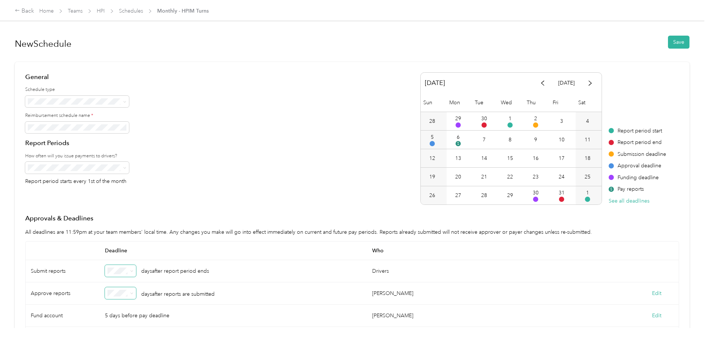
click at [509, 140] on div "8" at bounding box center [510, 140] width 3 height 8
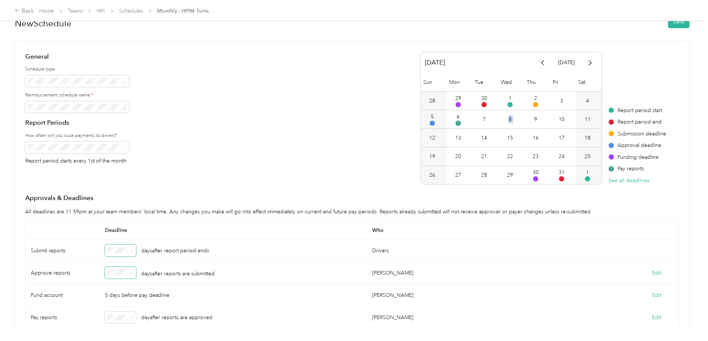
scroll to position [37, 0]
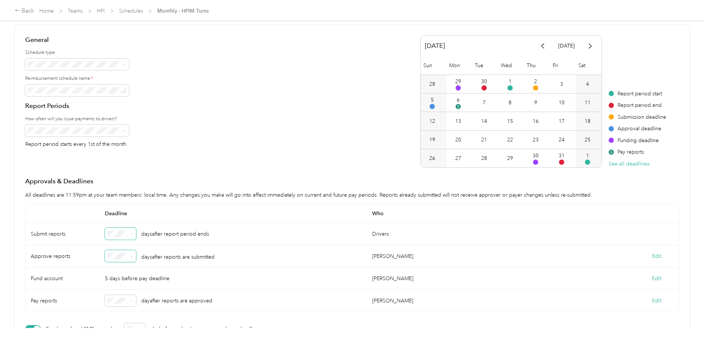
click at [255, 163] on div "General Schedule type Reimbursement schedule name * Report Periods How often wi…" at bounding box center [352, 101] width 654 height 132
click at [609, 162] on button "See all deadlines" at bounding box center [629, 164] width 41 height 8
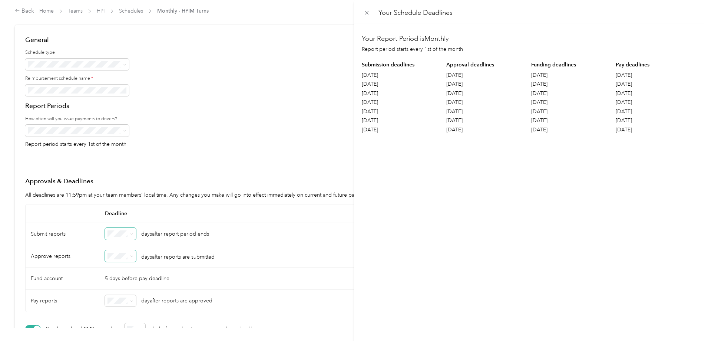
click at [165, 287] on div "Your Schedule Deadlines Your Report Period is Monthly Report period starts ever…" at bounding box center [354, 170] width 708 height 341
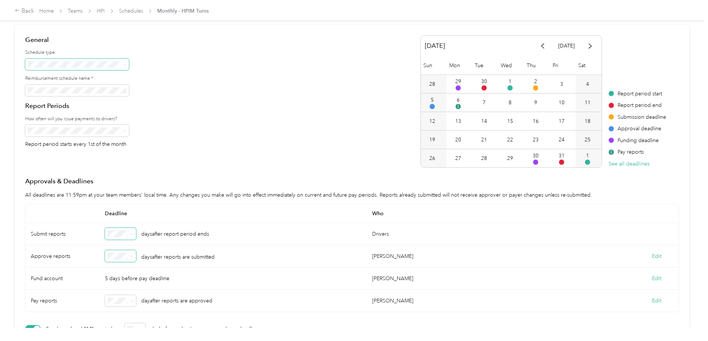
click at [126, 66] on span at bounding box center [123, 64] width 6 height 5
click at [126, 65] on span at bounding box center [123, 64] width 6 height 5
click at [232, 65] on div "General Schedule type Reimbursement schedule name * Report Periods How often wi…" at bounding box center [352, 101] width 654 height 132
click at [126, 131] on icon at bounding box center [124, 130] width 3 height 3
click at [216, 132] on div "General Schedule type Reimbursement schedule name * Report Periods How often wi…" at bounding box center [352, 101] width 654 height 132
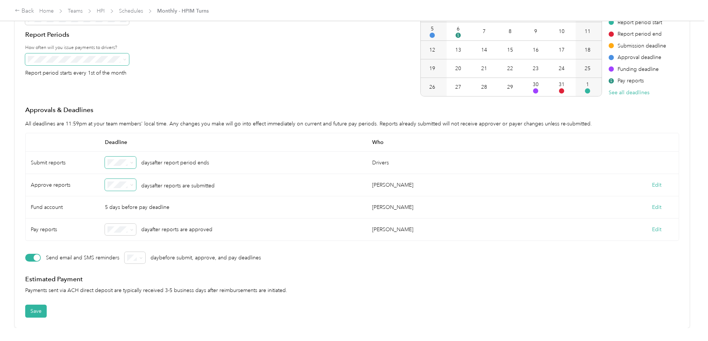
scroll to position [122, 0]
click at [168, 198] on div "5 days before pay deadline" at bounding box center [233, 207] width 267 height 22
click at [143, 256] on icon at bounding box center [140, 257] width 3 height 3
click at [196, 279] on div "2" at bounding box center [195, 278] width 12 height 8
click at [652, 181] on button "Edit" at bounding box center [656, 185] width 9 height 8
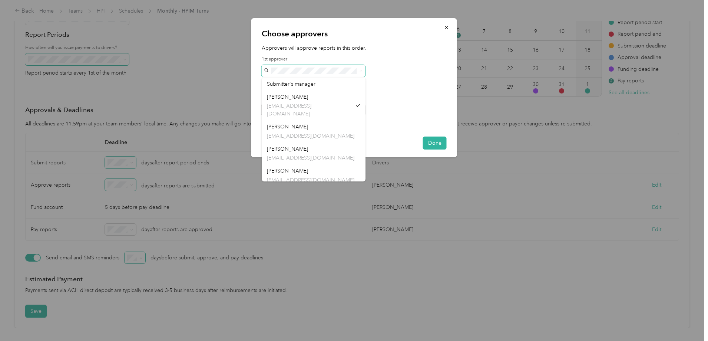
click at [242, 340] on div "Choose approvers Approvers will approve reports in this order. 1st approver + A…" at bounding box center [352, 341] width 704 height 0
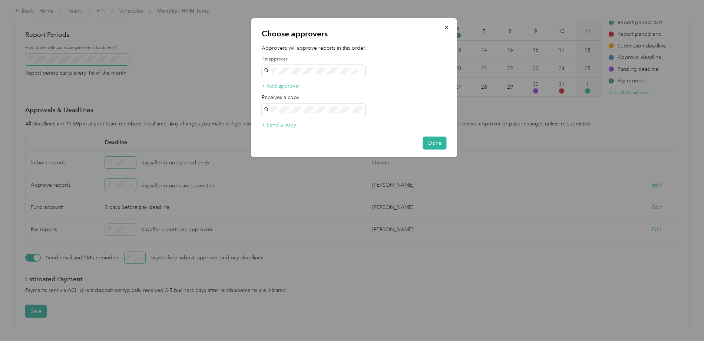
click at [282, 167] on div "Casey Besaw cbesaw@wearehpi.org" at bounding box center [313, 175] width 93 height 17
click at [430, 144] on button "Done" at bounding box center [435, 142] width 24 height 13
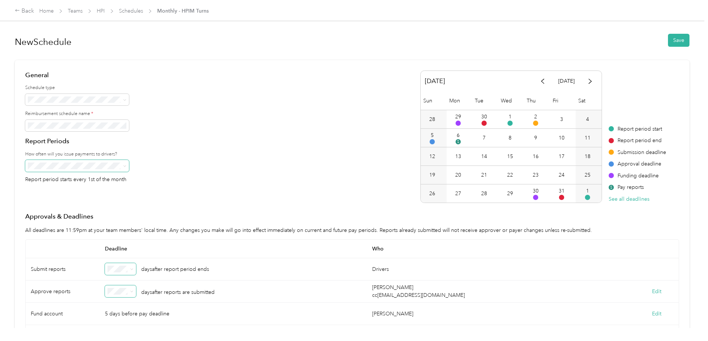
scroll to position [0, 0]
click at [668, 40] on button "Save" at bounding box center [679, 42] width 22 height 13
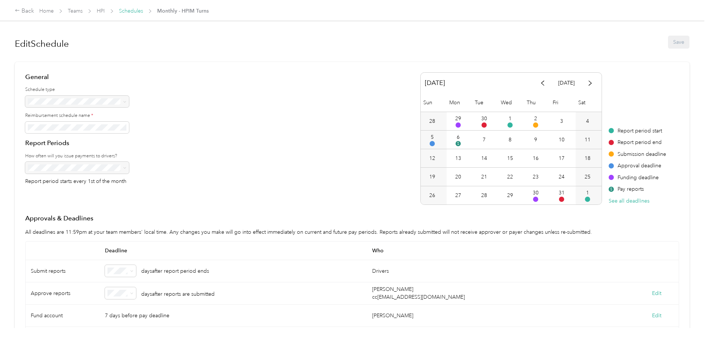
click at [143, 10] on link "Schedules" at bounding box center [131, 11] width 24 height 6
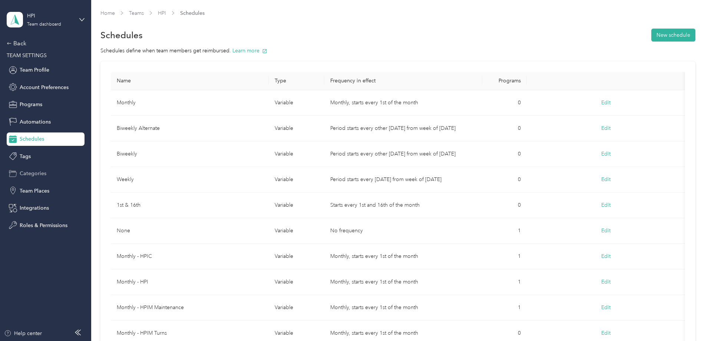
click at [29, 174] on span "Categories" at bounding box center [33, 173] width 27 height 8
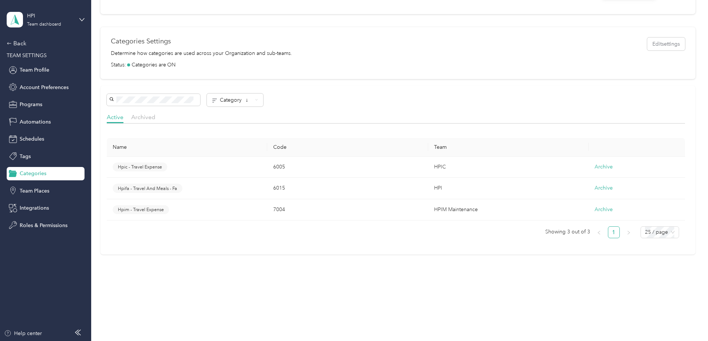
scroll to position [111, 0]
click at [164, 209] on span "Hpim - Travel Expense" at bounding box center [141, 209] width 46 height 7
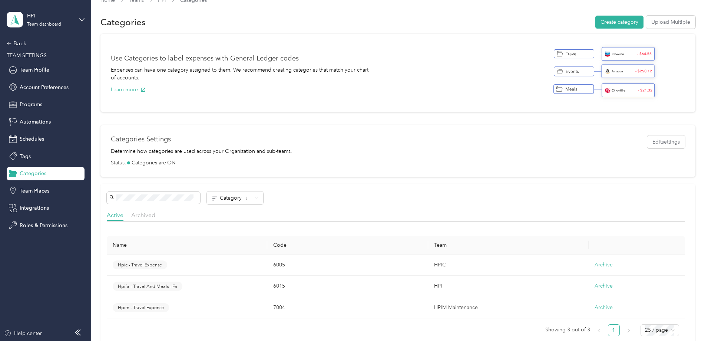
scroll to position [0, 0]
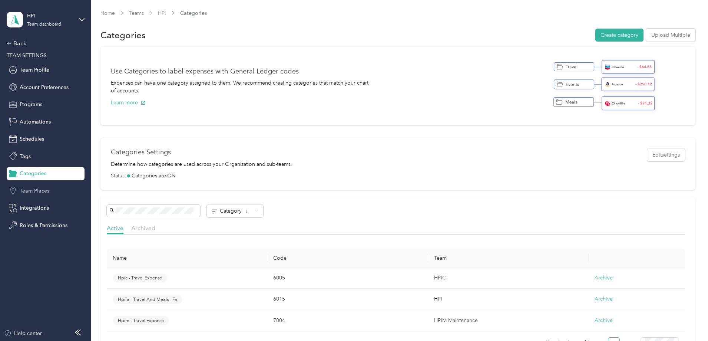
click at [39, 191] on span "Team Places" at bounding box center [35, 191] width 30 height 8
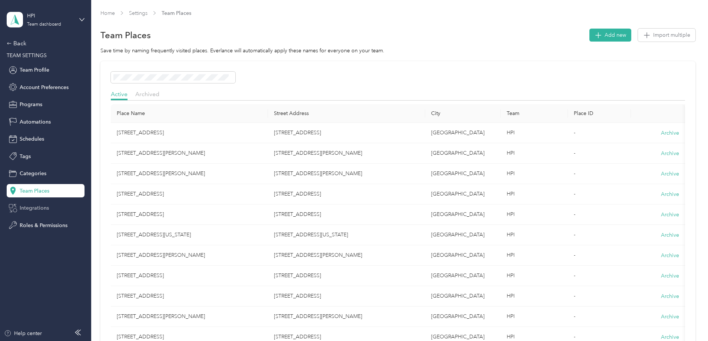
click at [33, 209] on span "Integrations" at bounding box center [34, 208] width 29 height 8
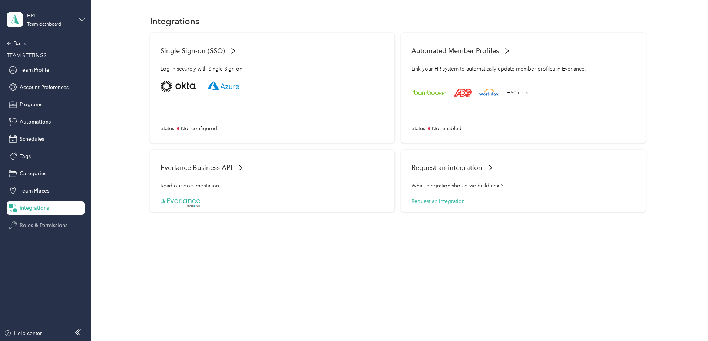
click at [45, 226] on span "Roles & Permissions" at bounding box center [44, 225] width 48 height 8
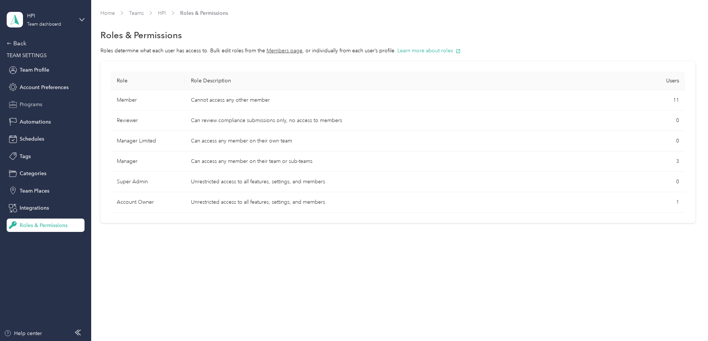
click at [31, 104] on span "Programs" at bounding box center [31, 104] width 23 height 8
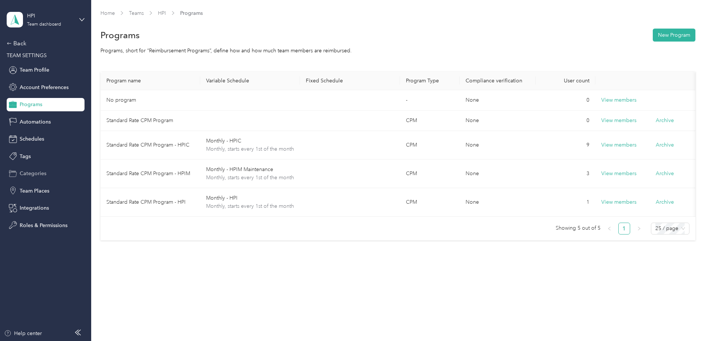
click at [32, 174] on span "Categories" at bounding box center [33, 173] width 27 height 8
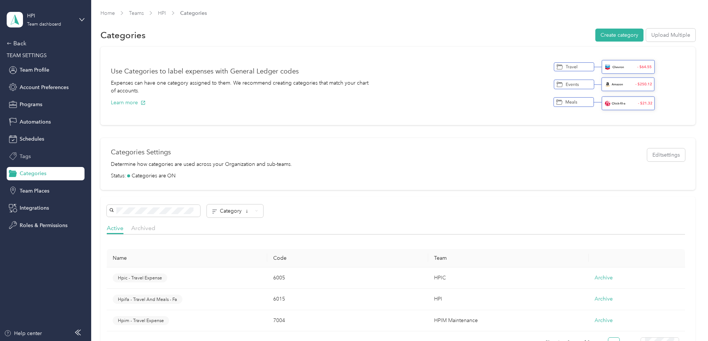
click at [30, 156] on span "Tags" at bounding box center [25, 156] width 11 height 8
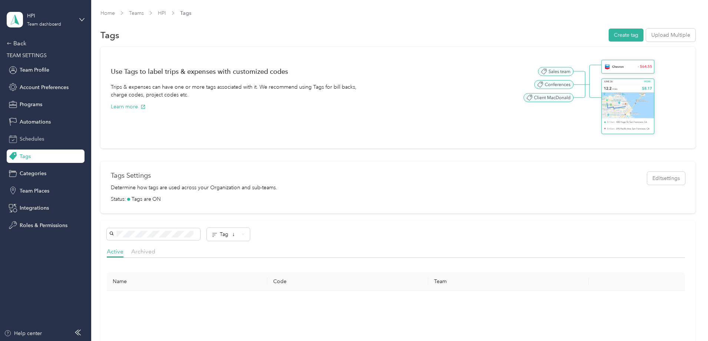
click at [34, 142] on span "Schedules" at bounding box center [32, 139] width 24 height 8
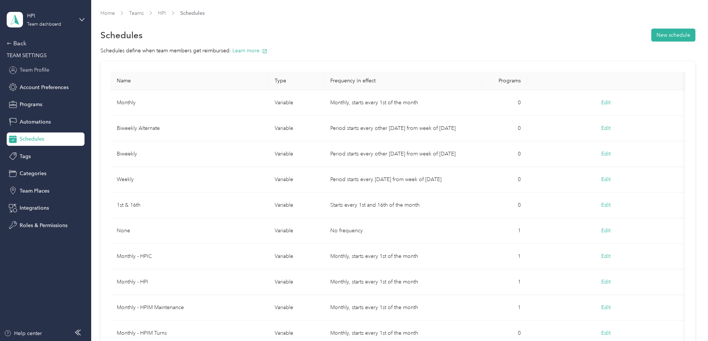
click at [33, 73] on span "Team Profile" at bounding box center [35, 70] width 30 height 8
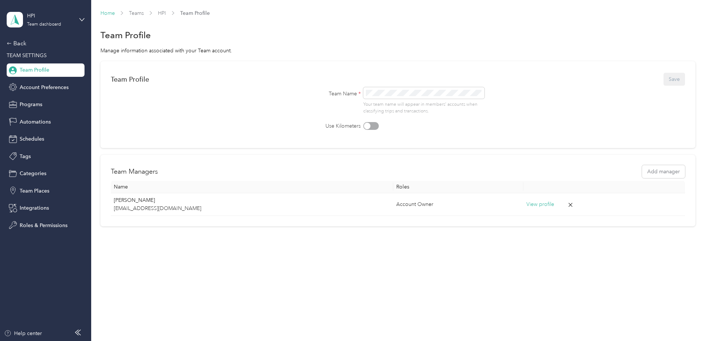
click at [115, 12] on link "Home" at bounding box center [107, 13] width 14 height 6
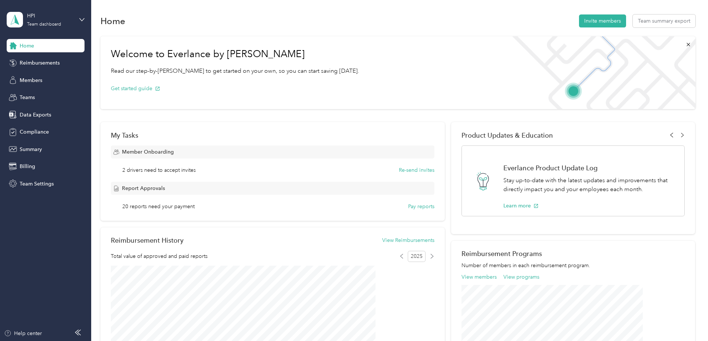
click at [669, 135] on icon at bounding box center [671, 134] width 5 height 5
click at [503, 209] on button "Go to View" at bounding box center [516, 206] width 27 height 8
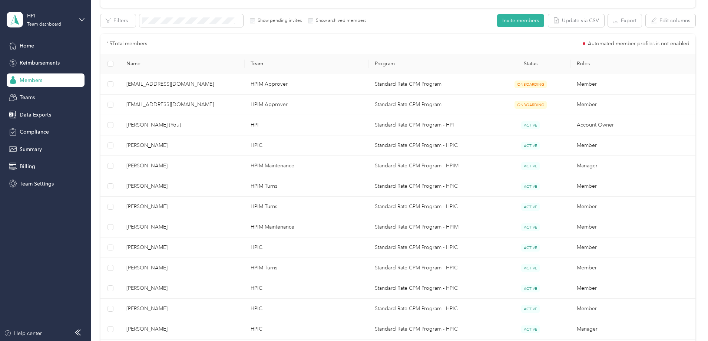
scroll to position [111, 0]
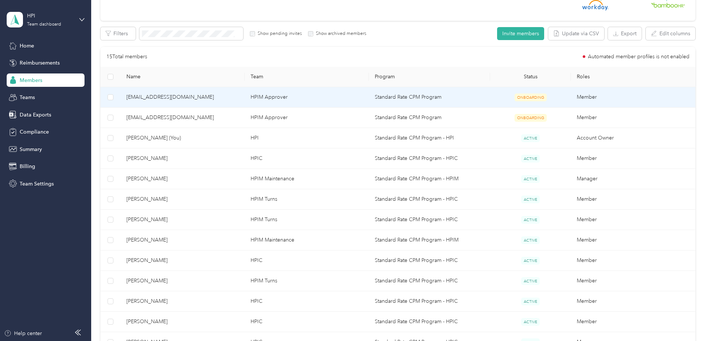
click at [194, 97] on span "[EMAIL_ADDRESS][DOMAIN_NAME]" at bounding box center [182, 97] width 112 height 8
click at [212, 96] on span "[EMAIL_ADDRESS][DOMAIN_NAME]" at bounding box center [182, 97] width 112 height 8
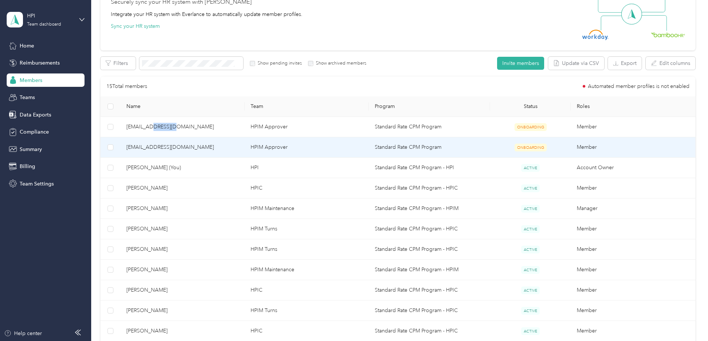
scroll to position [74, 0]
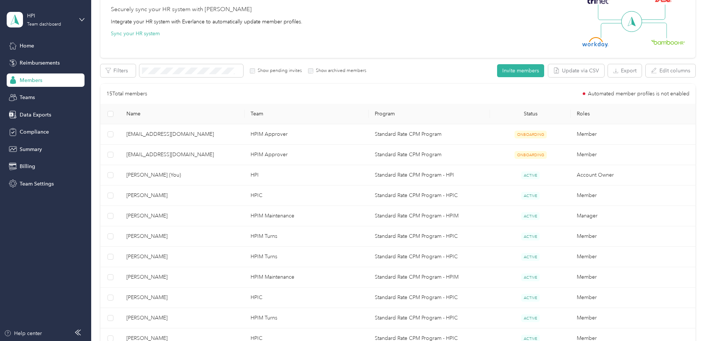
click at [138, 122] on div "All Members 19 Onboarding 2 NEW Securely sync your HR system with Everlance Int…" at bounding box center [397, 209] width 595 height 502
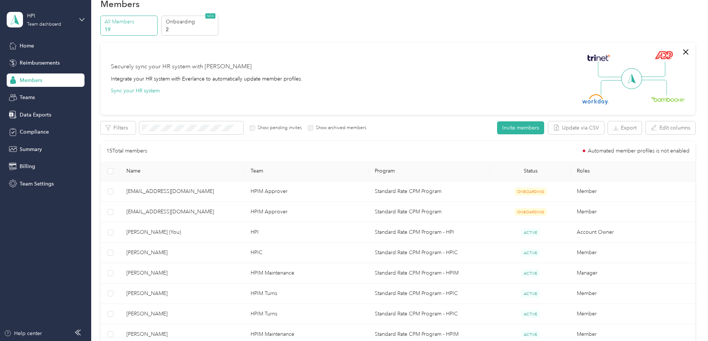
scroll to position [0, 0]
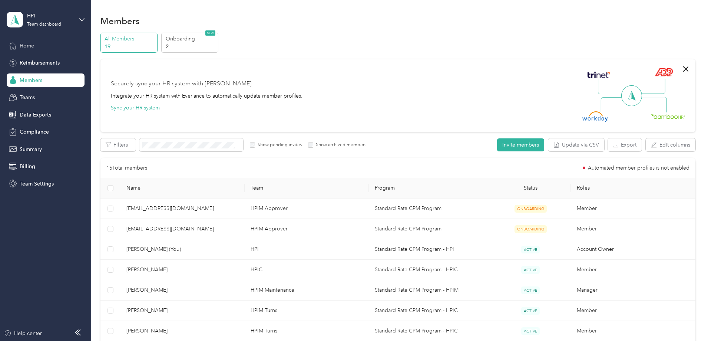
click at [32, 48] on span "Home" at bounding box center [27, 46] width 14 height 8
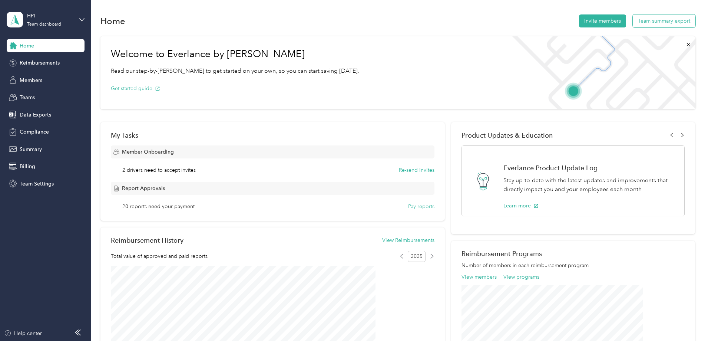
click at [633, 20] on button "Team summary export" at bounding box center [664, 20] width 63 height 13
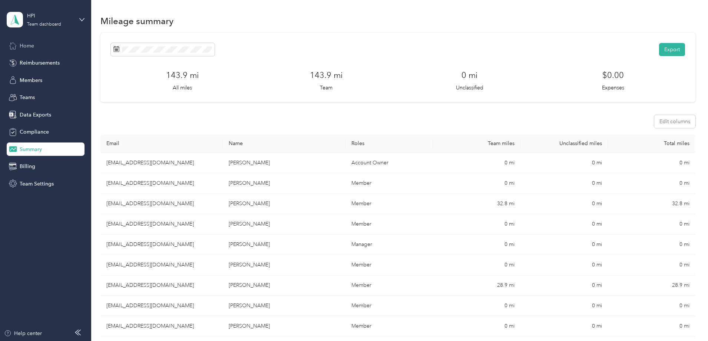
click at [26, 44] on span "Home" at bounding box center [27, 46] width 14 height 8
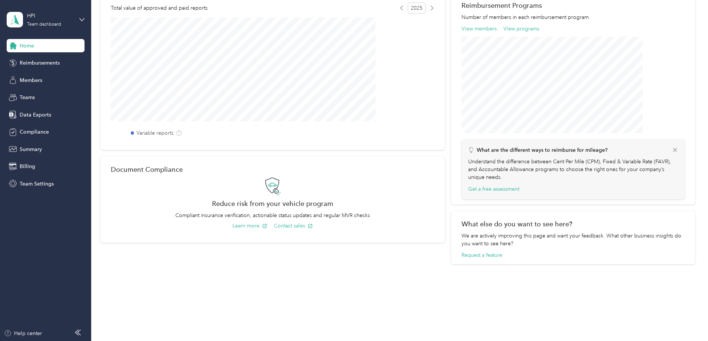
scroll to position [26, 0]
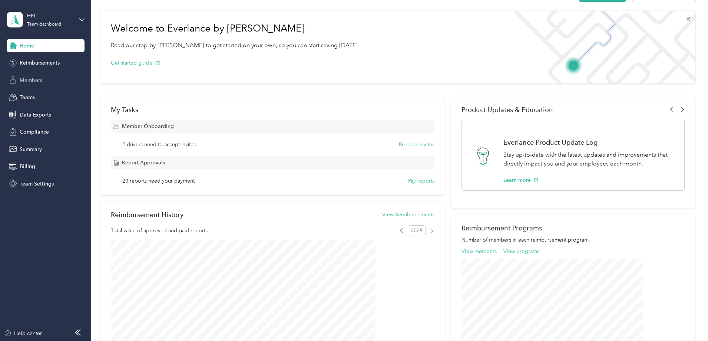
click at [42, 80] on span "Members" at bounding box center [31, 80] width 23 height 8
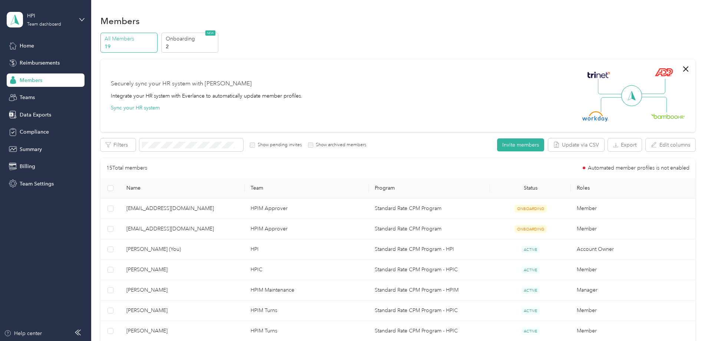
click at [79, 19] on div "HPI Team dashboard" at bounding box center [46, 20] width 78 height 26
click at [17, 97] on div "Log out" at bounding box center [85, 94] width 146 height 13
